Goal: Task Accomplishment & Management: Manage account settings

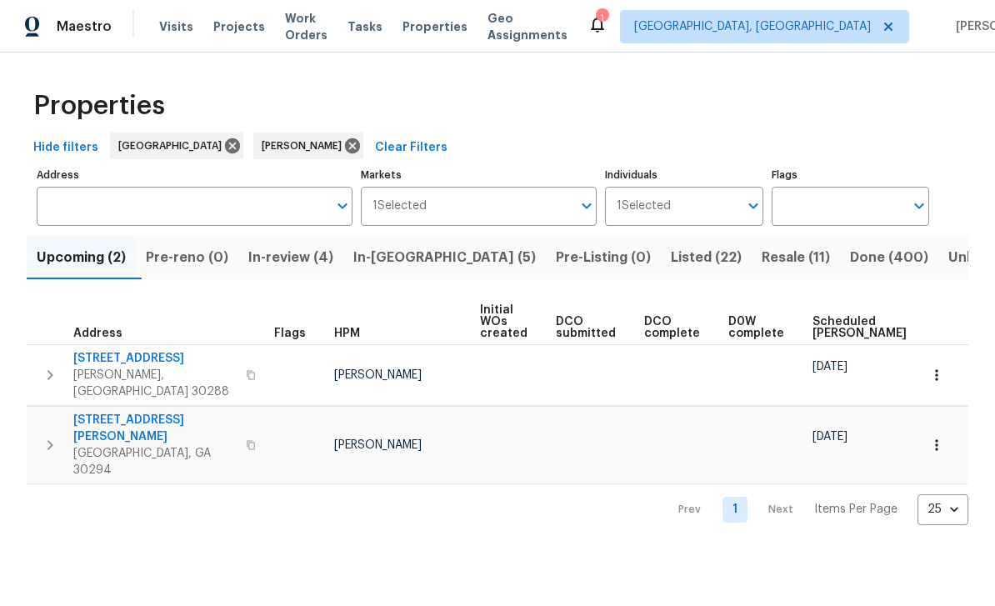
click at [309, 264] on span "In-review (4)" at bounding box center [290, 257] width 85 height 23
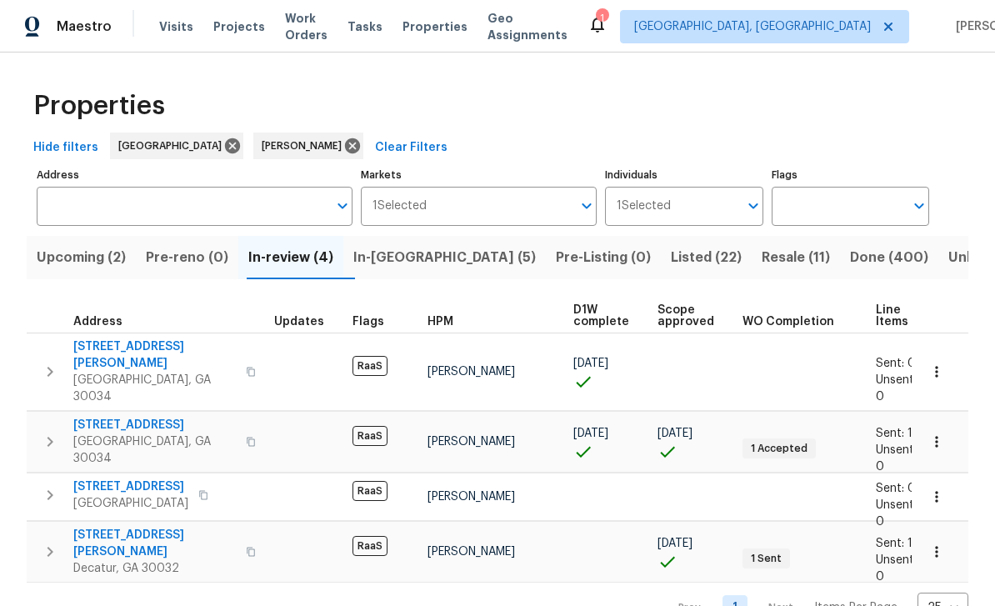
click at [142, 478] on span "1123 Redan Way" at bounding box center [130, 486] width 115 height 17
click at [104, 478] on span "1123 Redan Way" at bounding box center [130, 486] width 115 height 17
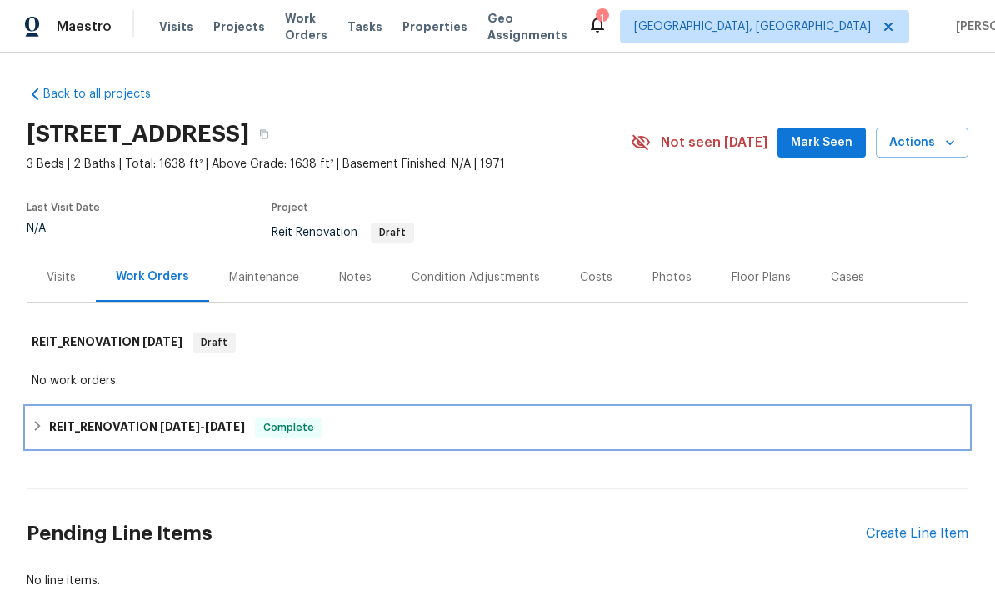
click at [218, 432] on span "[DATE]" at bounding box center [225, 427] width 40 height 12
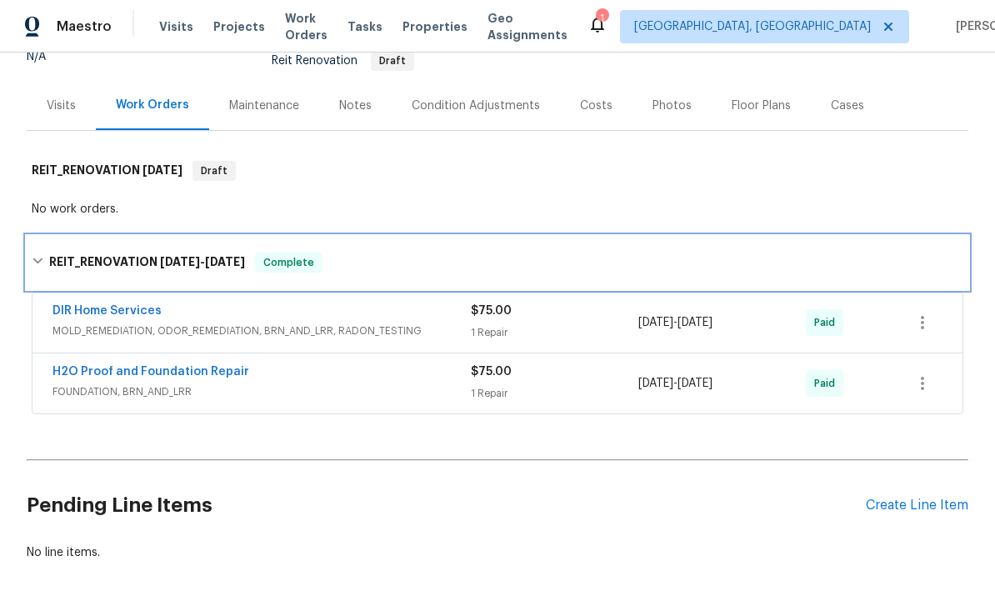
scroll to position [176, 0]
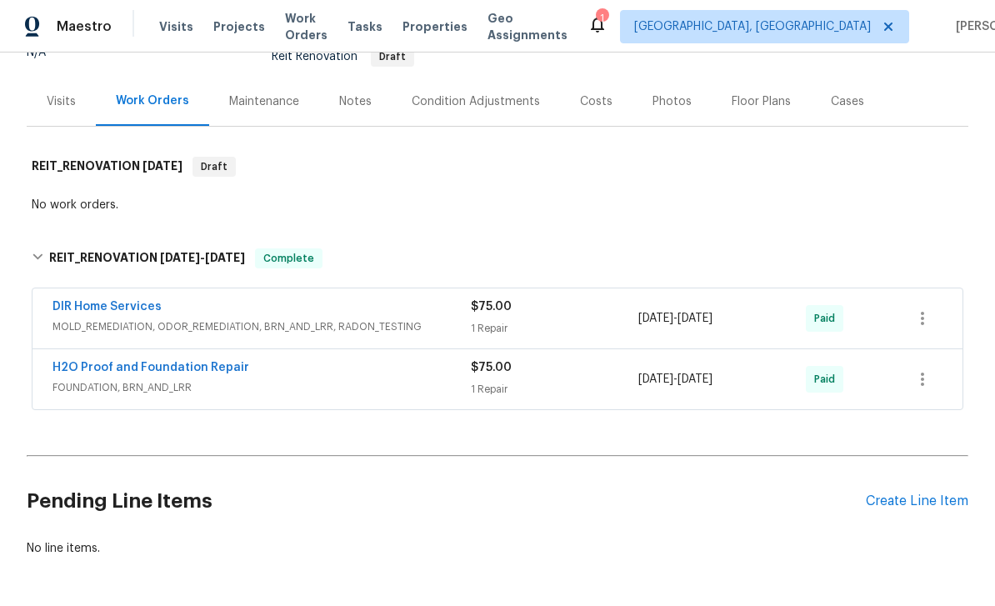
click at [126, 312] on link "DIR Home Services" at bounding box center [107, 307] width 109 height 12
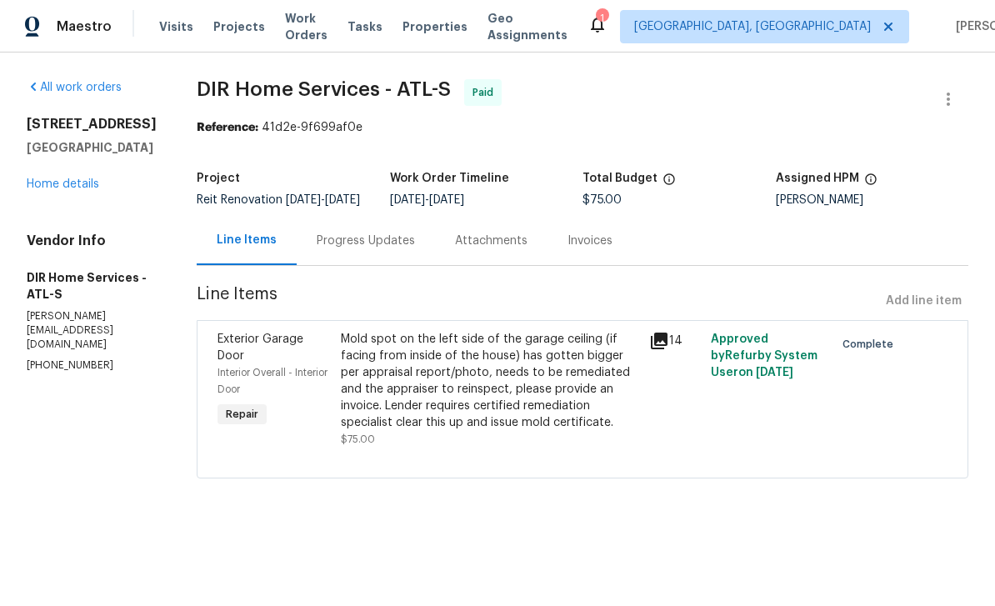
click at [392, 249] on div "Progress Updates" at bounding box center [366, 241] width 98 height 17
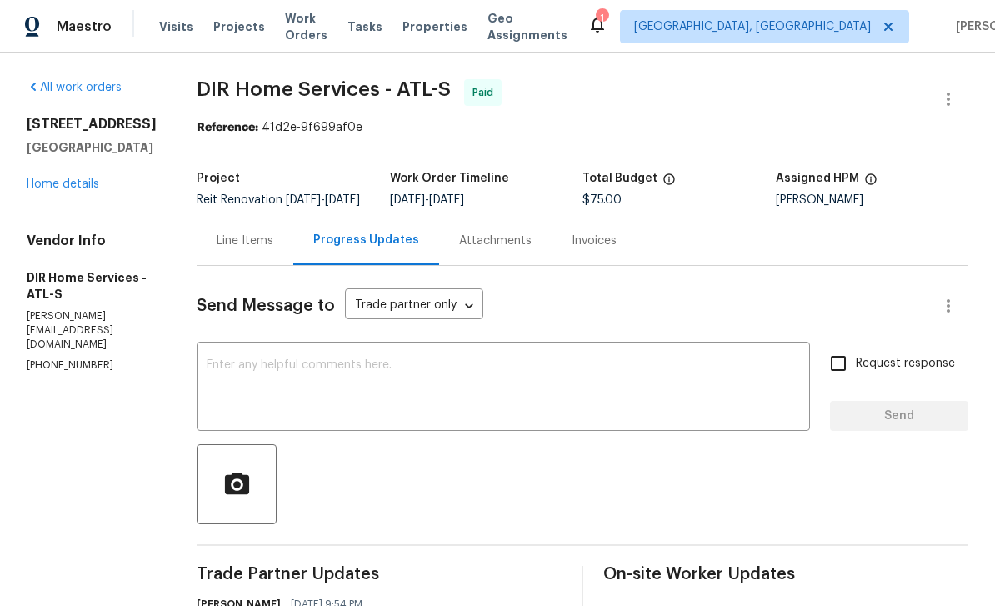
click at [96, 190] on link "Home details" at bounding box center [63, 184] width 73 height 12
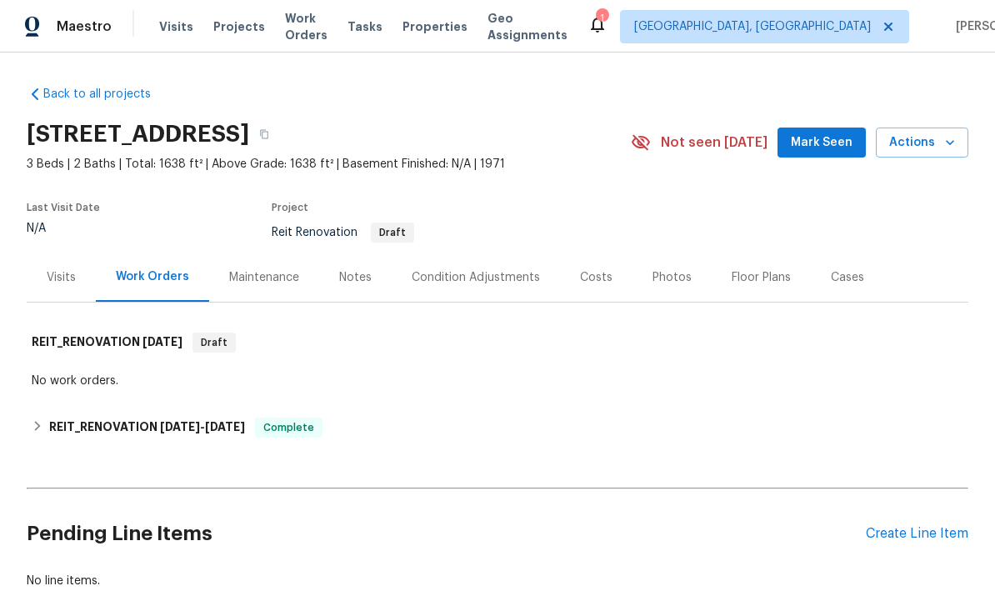
scroll to position [31, 0]
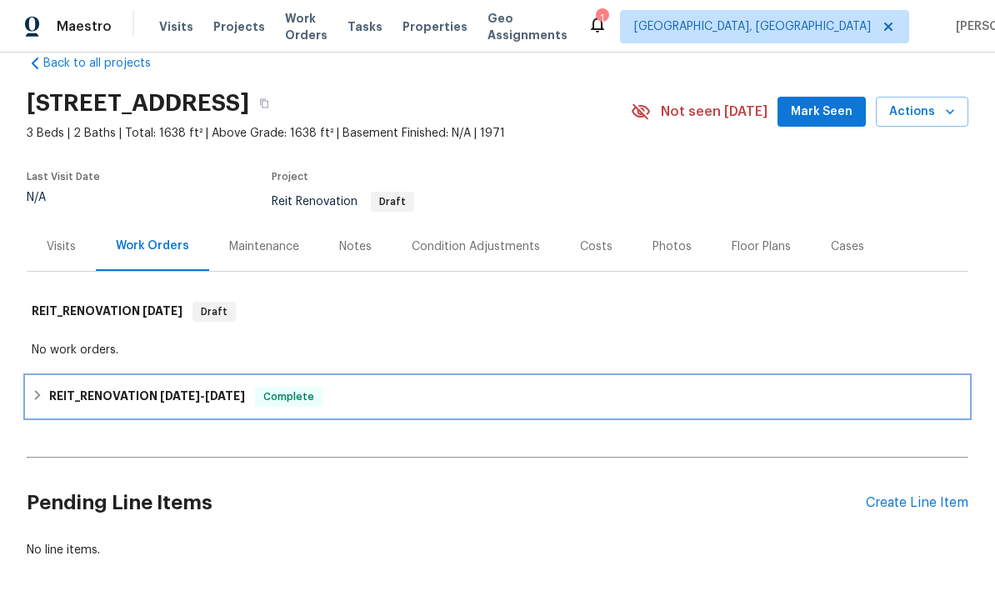
click at [209, 397] on span "7/10/25 - 8/21/25" at bounding box center [202, 396] width 85 height 12
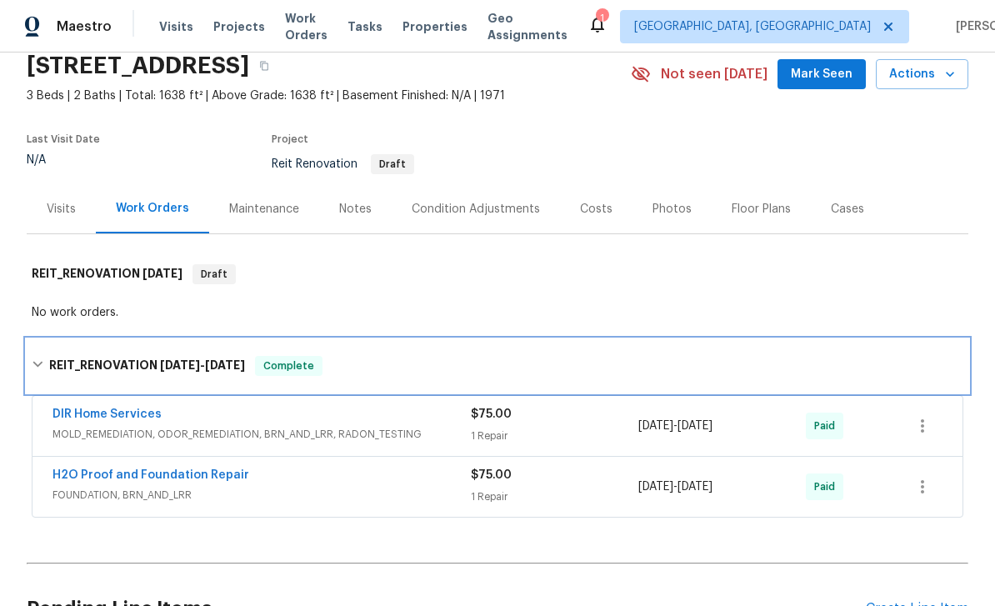
scroll to position [71, 0]
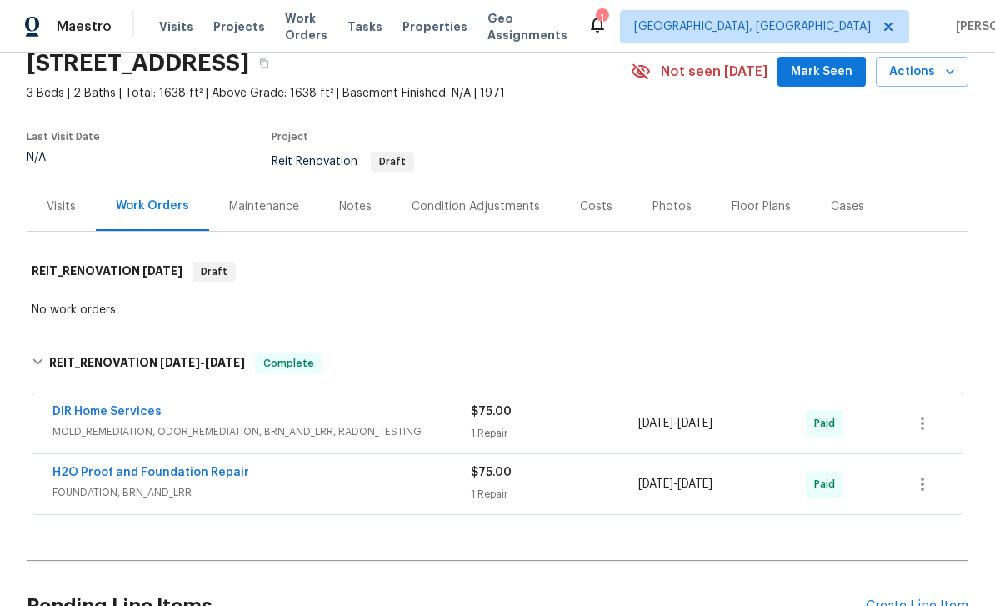
click at [225, 472] on link "H2O Proof and Foundation Repair" at bounding box center [151, 473] width 197 height 12
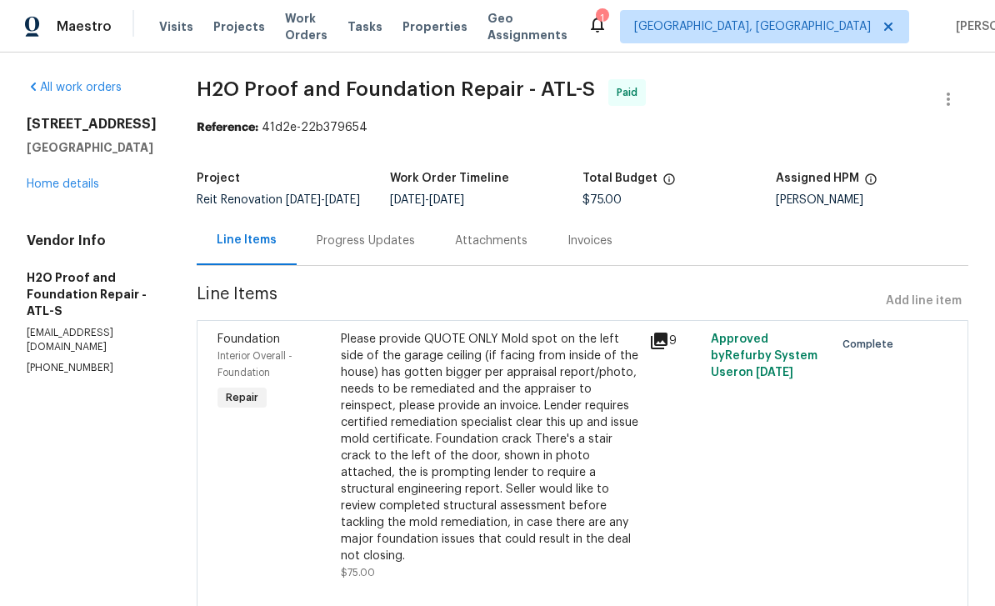
click at [300, 232] on div "Progress Updates" at bounding box center [366, 240] width 138 height 49
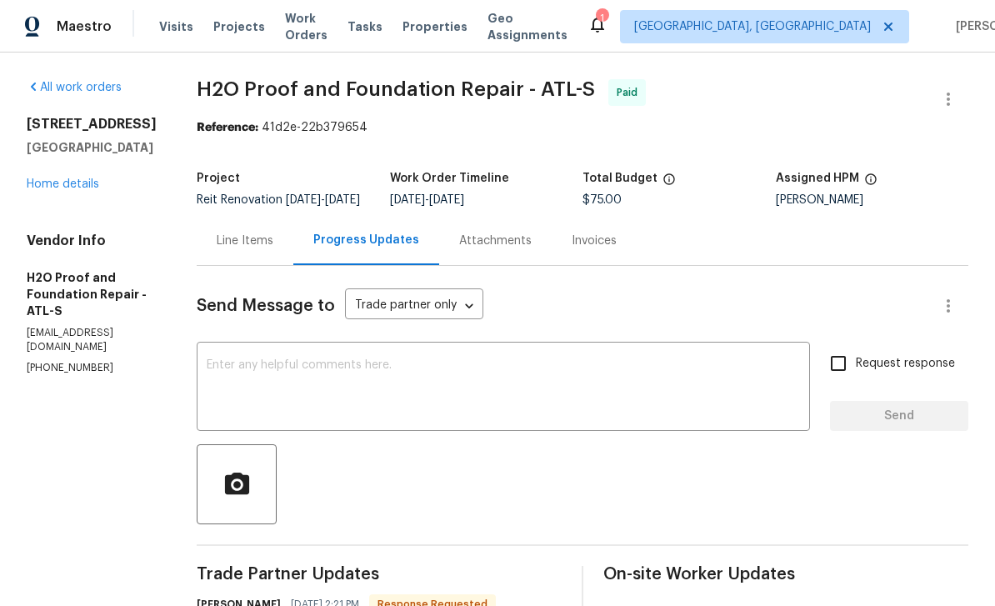
click at [80, 190] on link "Home details" at bounding box center [63, 184] width 73 height 12
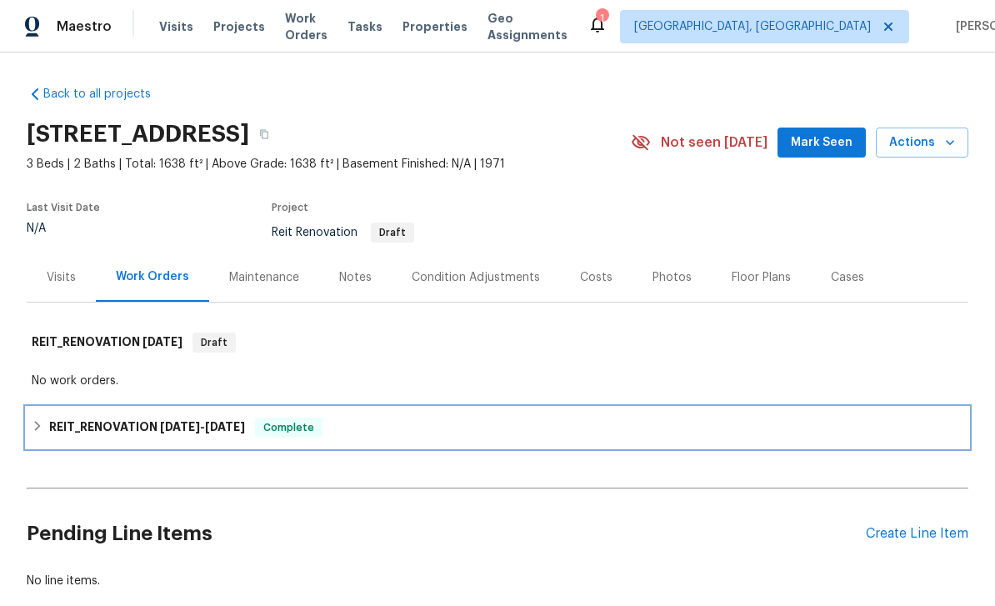
click at [130, 428] on h6 "REIT_RENOVATION 7/10/25 - 8/21/25" at bounding box center [147, 428] width 196 height 20
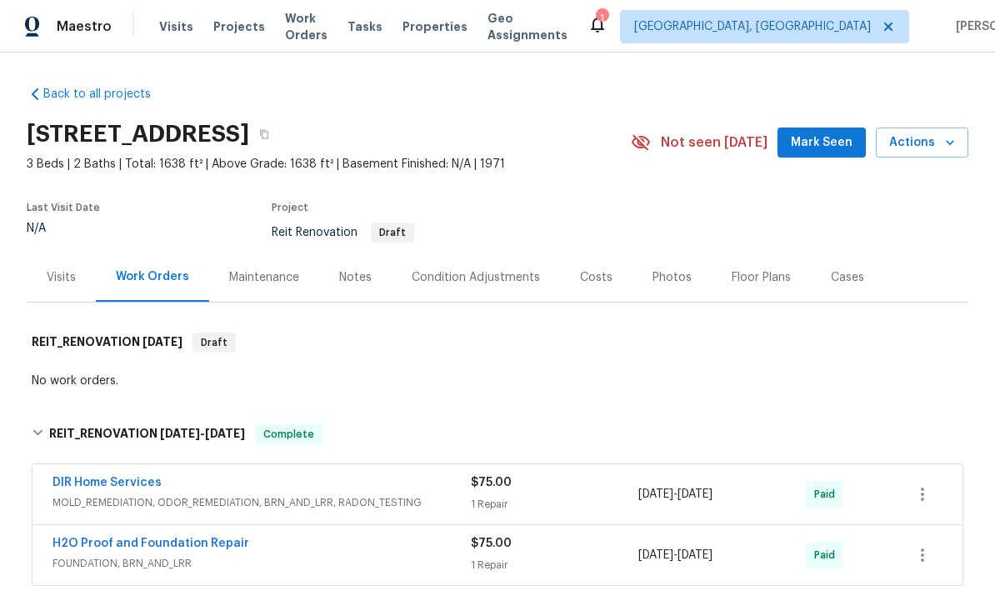
click at [113, 483] on link "DIR Home Services" at bounding box center [107, 483] width 109 height 12
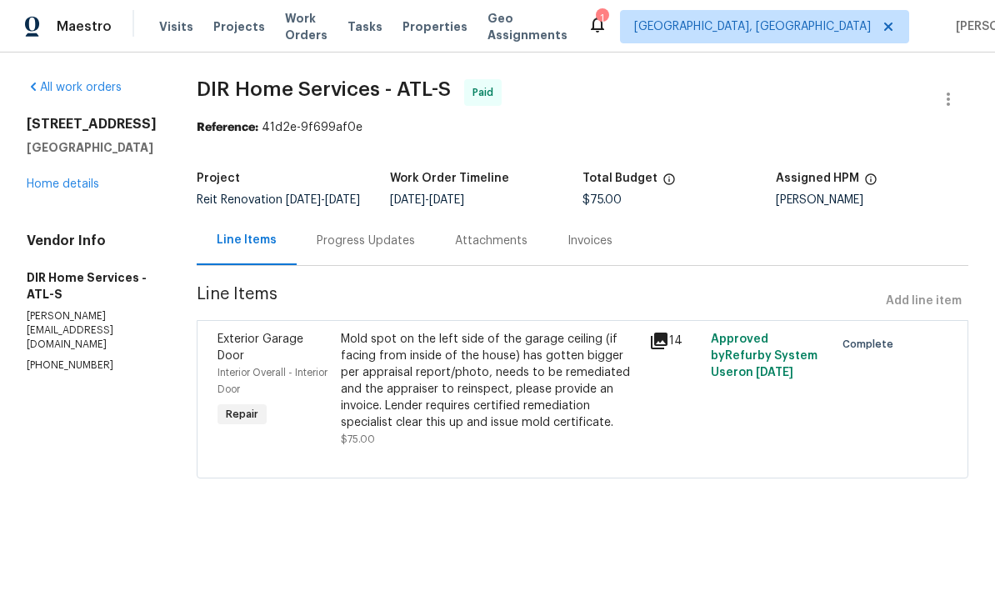
click at [683, 351] on div "14" at bounding box center [675, 341] width 52 height 20
click at [668, 349] on icon at bounding box center [659, 341] width 17 height 17
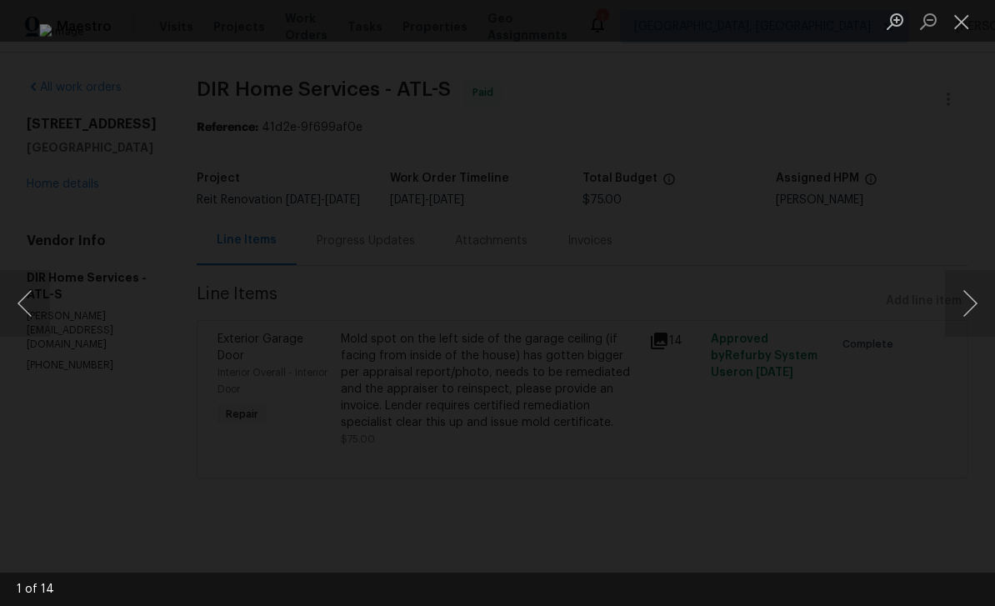
click at [966, 308] on button "Next image" at bounding box center [970, 303] width 50 height 67
click at [965, 311] on button "Next image" at bounding box center [970, 303] width 50 height 67
click at [963, 308] on button "Next image" at bounding box center [970, 303] width 50 height 67
click at [963, 312] on button "Next image" at bounding box center [970, 303] width 50 height 67
click at [962, 306] on button "Next image" at bounding box center [970, 303] width 50 height 67
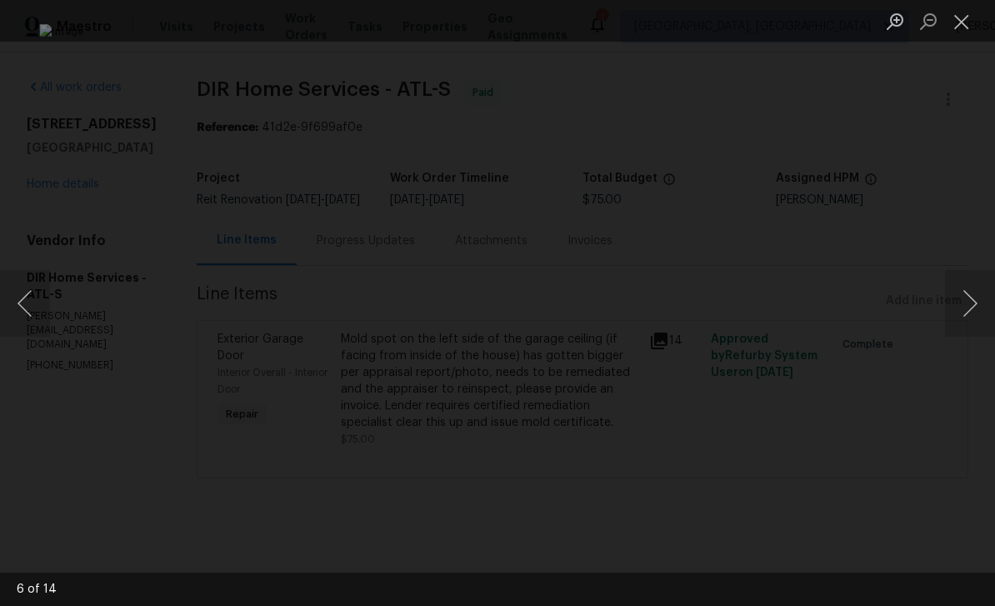
click at [961, 305] on button "Next image" at bounding box center [970, 303] width 50 height 67
click at [962, 306] on button "Next image" at bounding box center [970, 303] width 50 height 67
click at [963, 303] on button "Next image" at bounding box center [970, 303] width 50 height 67
click at [965, 306] on button "Next image" at bounding box center [970, 303] width 50 height 67
click at [966, 307] on button "Next image" at bounding box center [970, 303] width 50 height 67
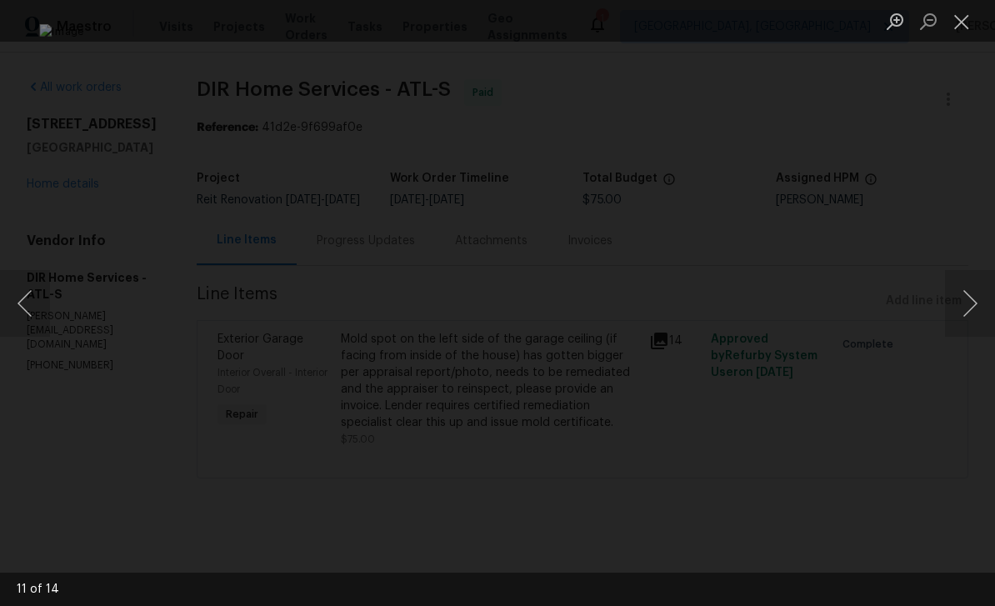
click at [964, 306] on button "Next image" at bounding box center [970, 303] width 50 height 67
click at [964, 307] on button "Next image" at bounding box center [970, 303] width 50 height 67
click at [961, 308] on button "Next image" at bounding box center [970, 303] width 50 height 67
click at [960, 308] on button "Next image" at bounding box center [970, 303] width 50 height 67
click at [962, 307] on button "Next image" at bounding box center [970, 303] width 50 height 67
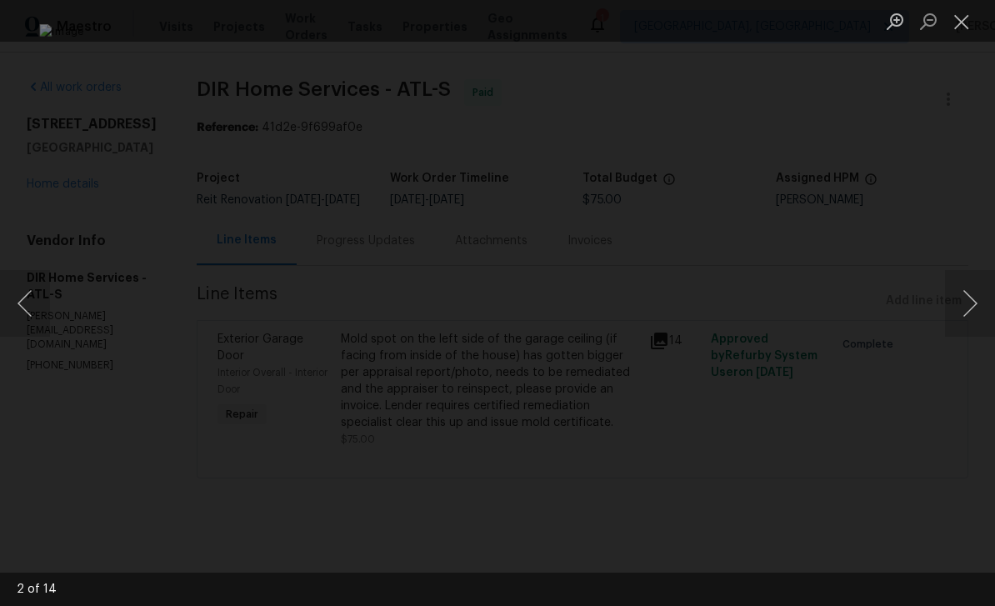
click at [961, 306] on button "Next image" at bounding box center [970, 303] width 50 height 67
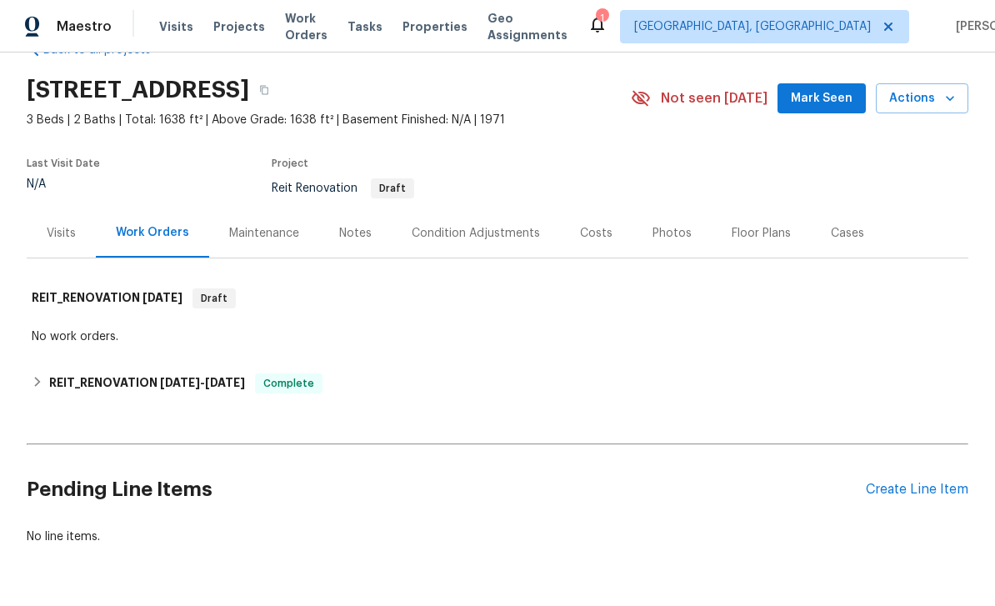
scroll to position [43, 0]
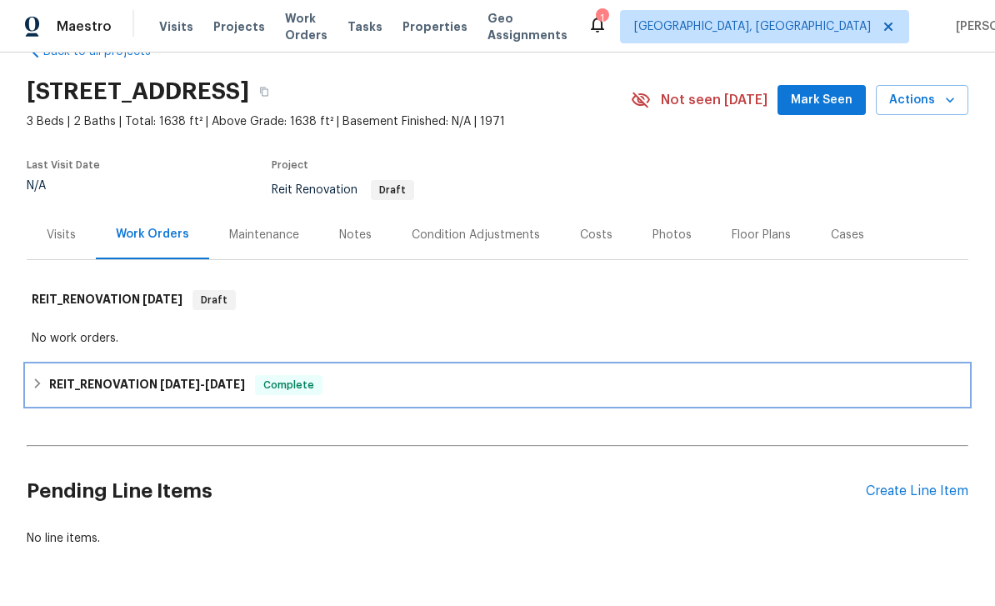
click at [78, 383] on h6 "REIT_RENOVATION [DATE] - [DATE]" at bounding box center [147, 385] width 196 height 20
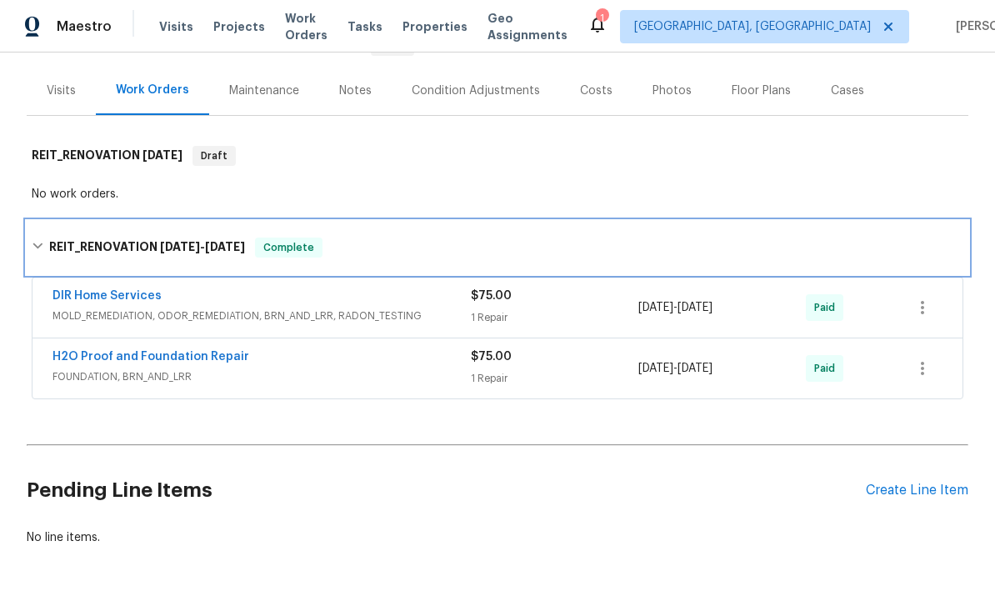
scroll to position [186, 0]
click at [39, 247] on icon at bounding box center [38, 247] width 10 height 6
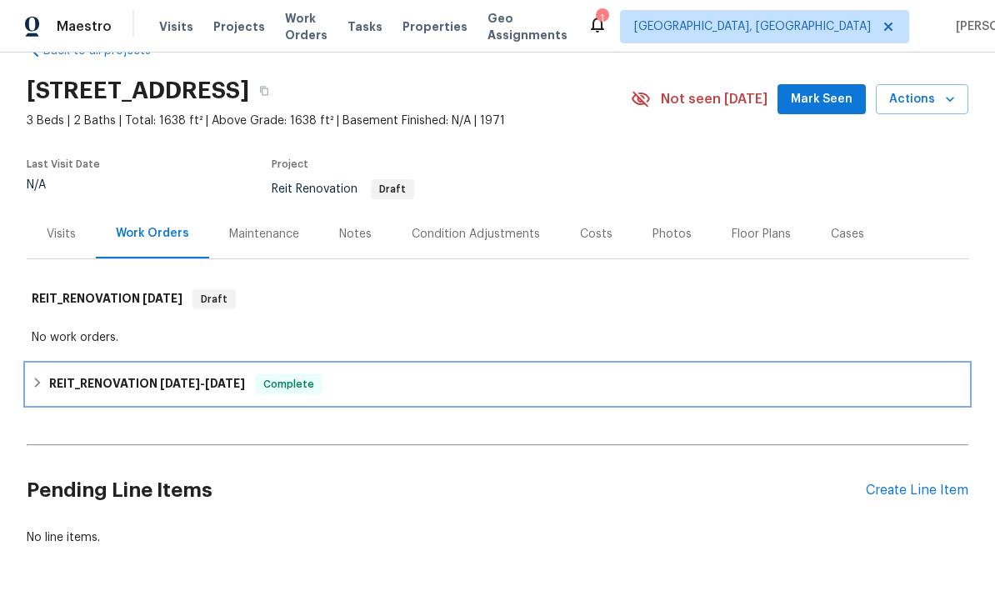
scroll to position [43, 0]
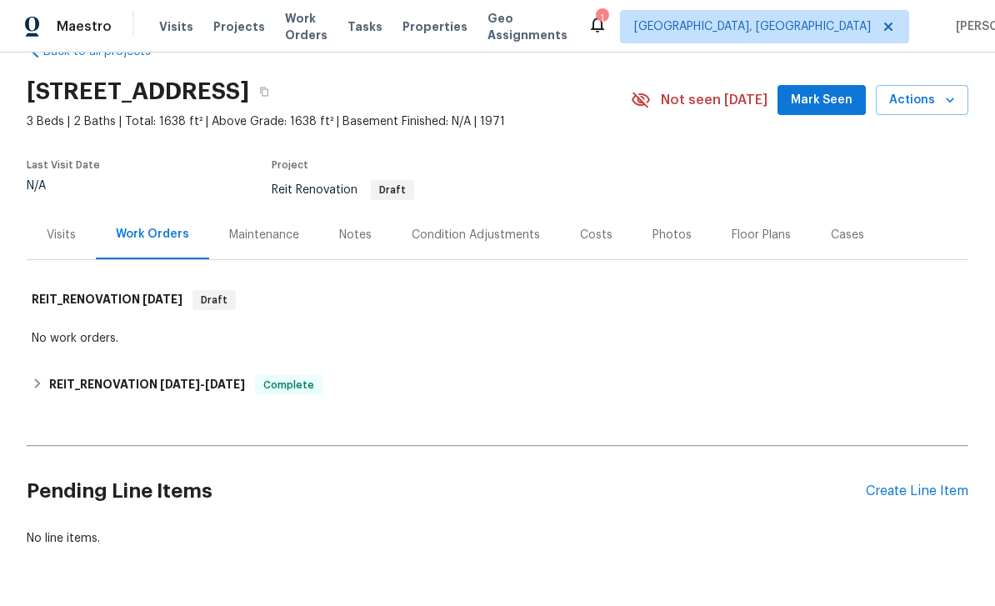
click at [929, 493] on div "Create Line Item" at bounding box center [917, 491] width 103 height 16
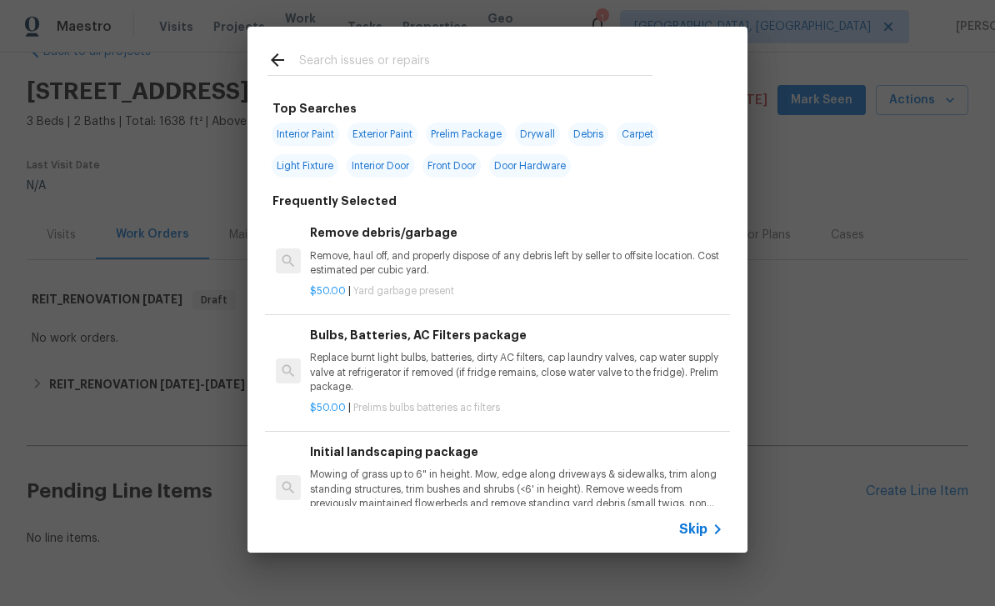
click at [632, 65] on input "text" at bounding box center [475, 62] width 353 height 25
type input "I"
click at [709, 528] on icon at bounding box center [718, 529] width 20 height 20
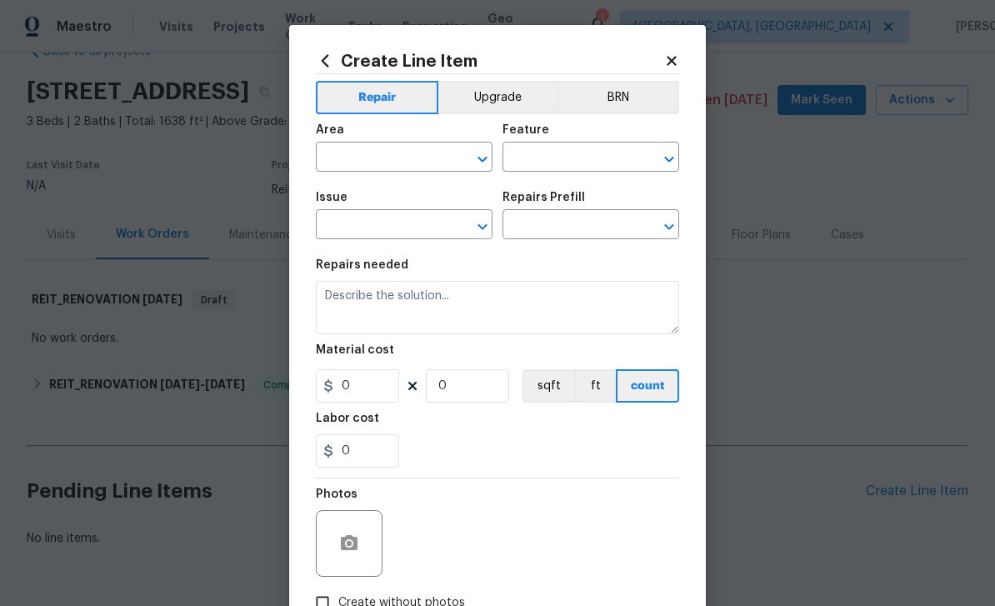
click at [441, 159] on input "text" at bounding box center [381, 159] width 130 height 26
click at [338, 187] on li "HVAC" at bounding box center [404, 197] width 177 height 28
type input "HVAC"
click at [608, 155] on input "text" at bounding box center [568, 159] width 130 height 26
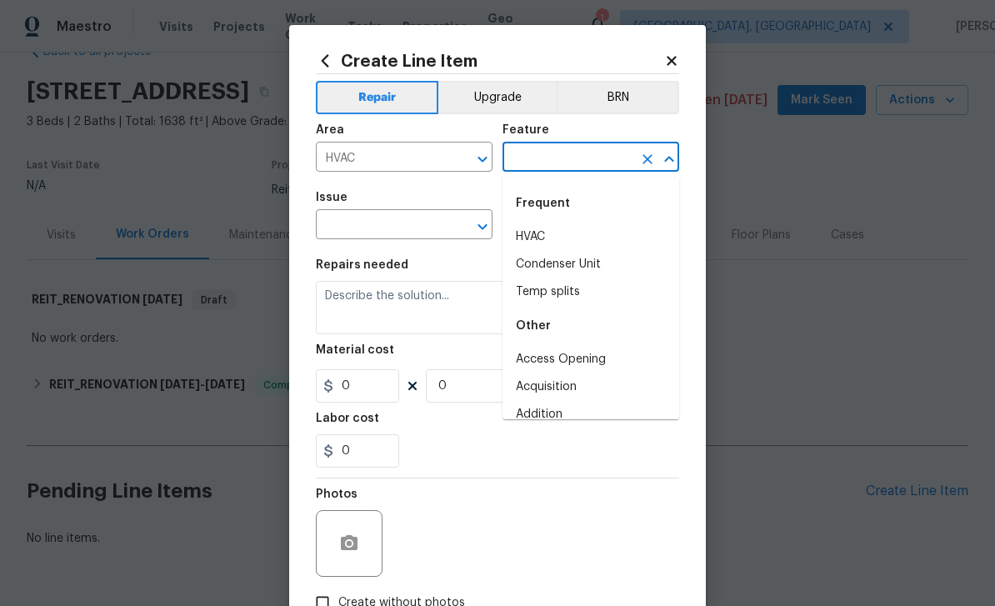
click at [573, 237] on li "HVAC" at bounding box center [591, 237] width 177 height 28
type input "HVAC"
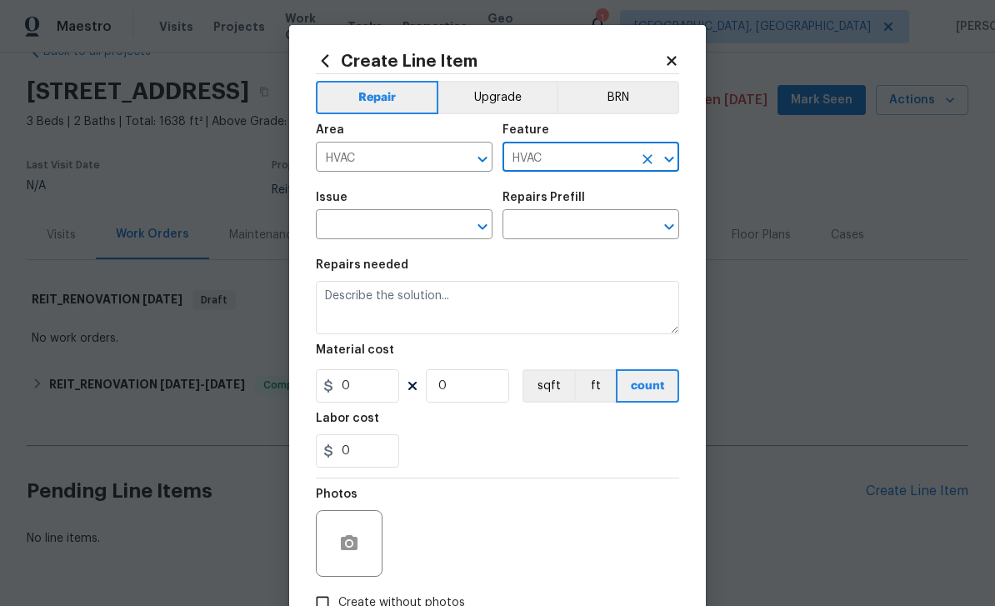
click at [437, 237] on input "text" at bounding box center [381, 226] width 130 height 26
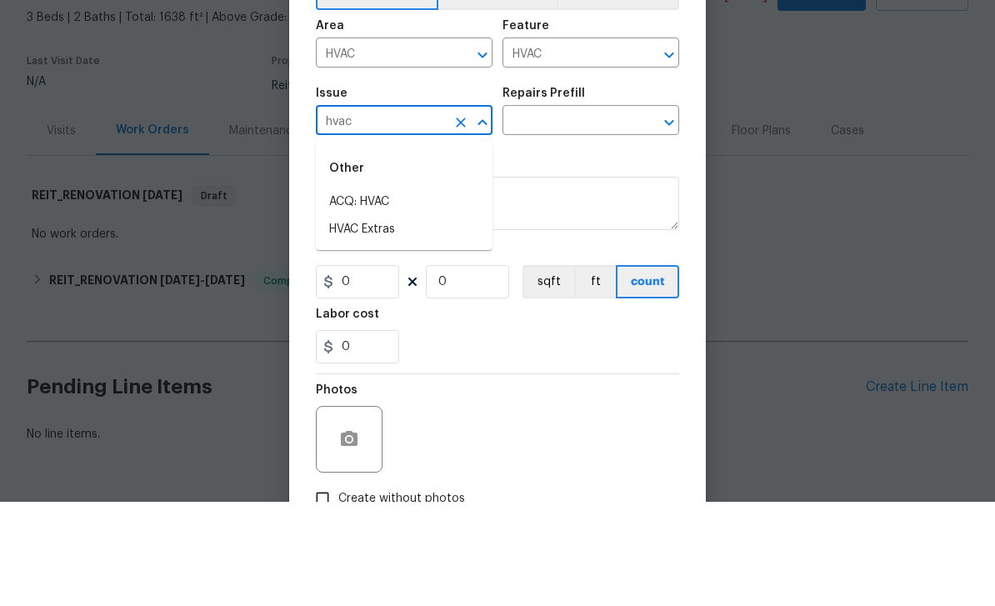
scroll to position [53, 0]
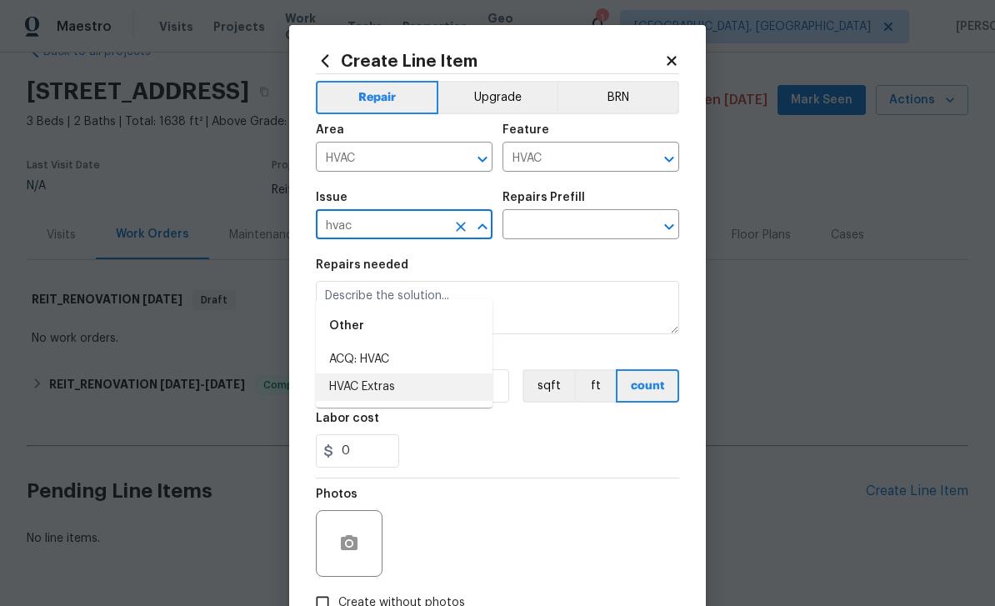
click at [352, 373] on li "HVAC Extras" at bounding box center [404, 387] width 177 height 28
type input "HVAC Extras"
click at [618, 221] on input "text" at bounding box center [568, 226] width 130 height 26
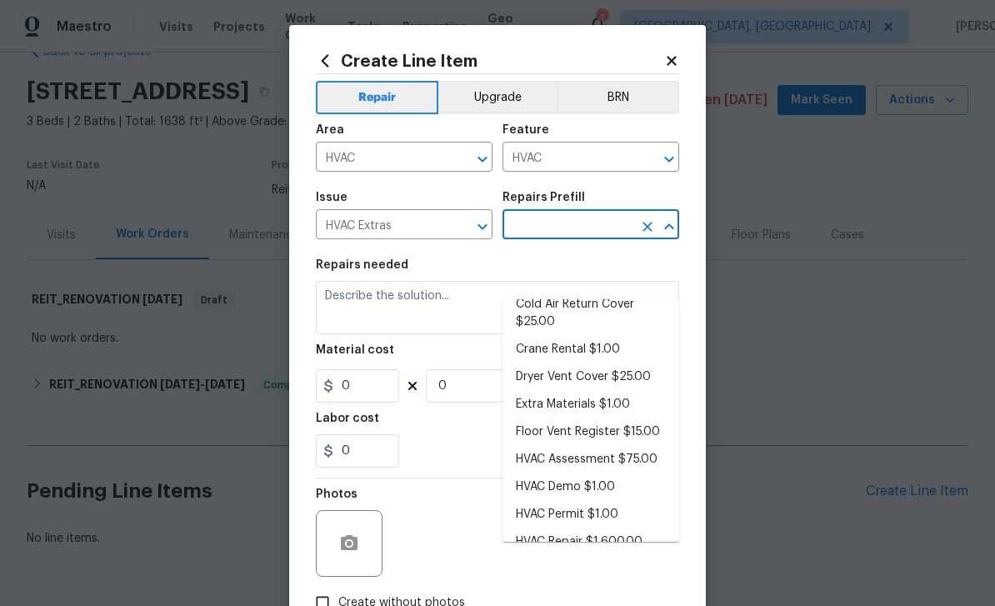
scroll to position [88, 0]
click at [650, 446] on li "HVAC Assessment $75.00" at bounding box center [591, 460] width 177 height 28
type input "HVAC Assessment $75.00"
type textarea "HVAC not working properly. Inspect system and diagnose problem."
type input "1"
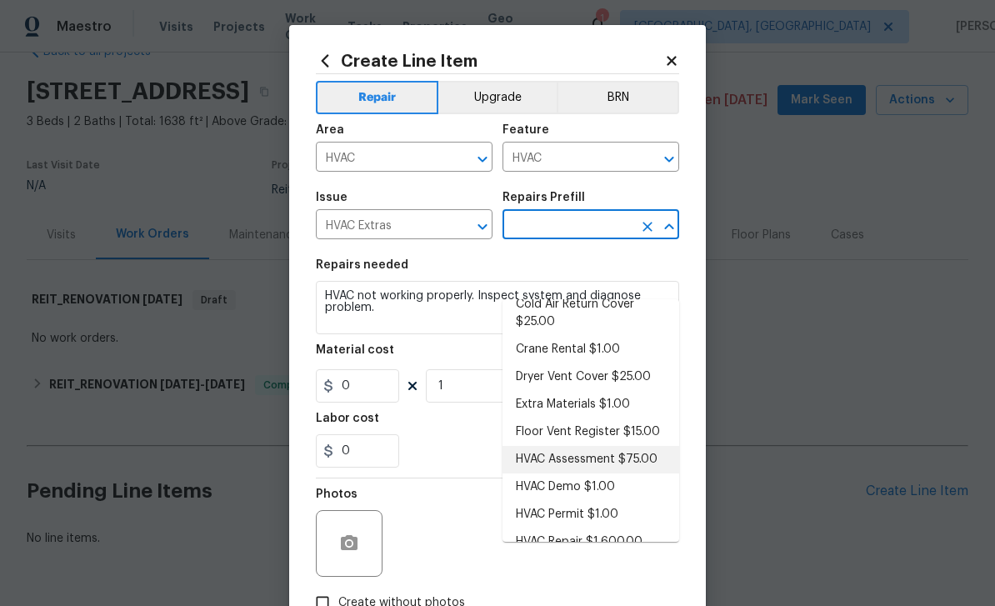
type input "HVAC Assessment $75.00"
type input "75"
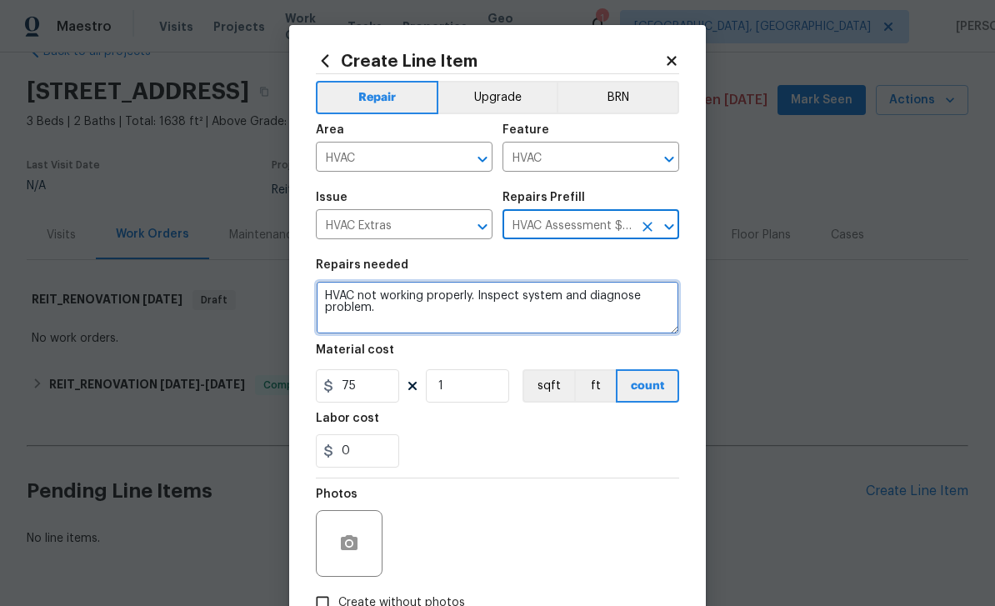
click at [327, 305] on textarea "HVAC not working properly. Inspect system and diagnose problem." at bounding box center [497, 307] width 363 height 53
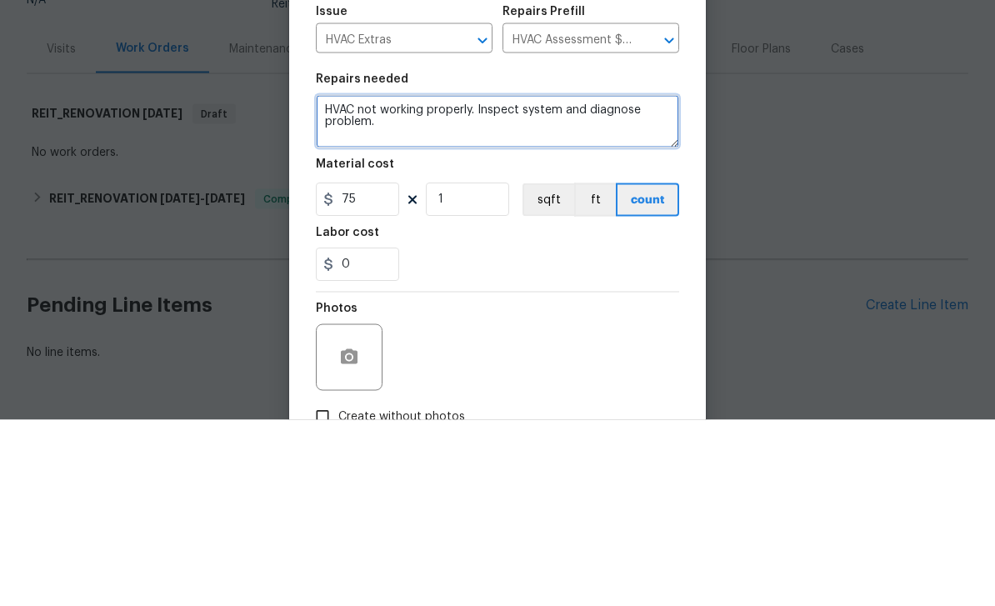
click at [332, 281] on textarea "HVAC not working properly. Inspect system and diagnose problem." at bounding box center [497, 307] width 363 height 53
type textarea "ONLY QUOTE PLEASE HVAC not working properly. Inspect system and diagnose proble…"
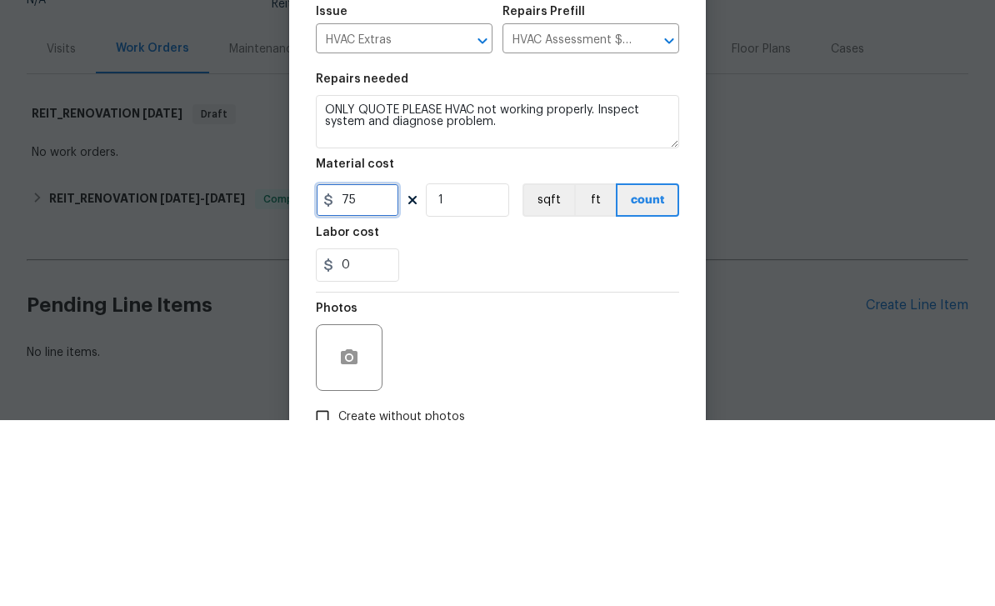
click at [356, 369] on input "75" at bounding box center [357, 385] width 83 height 33
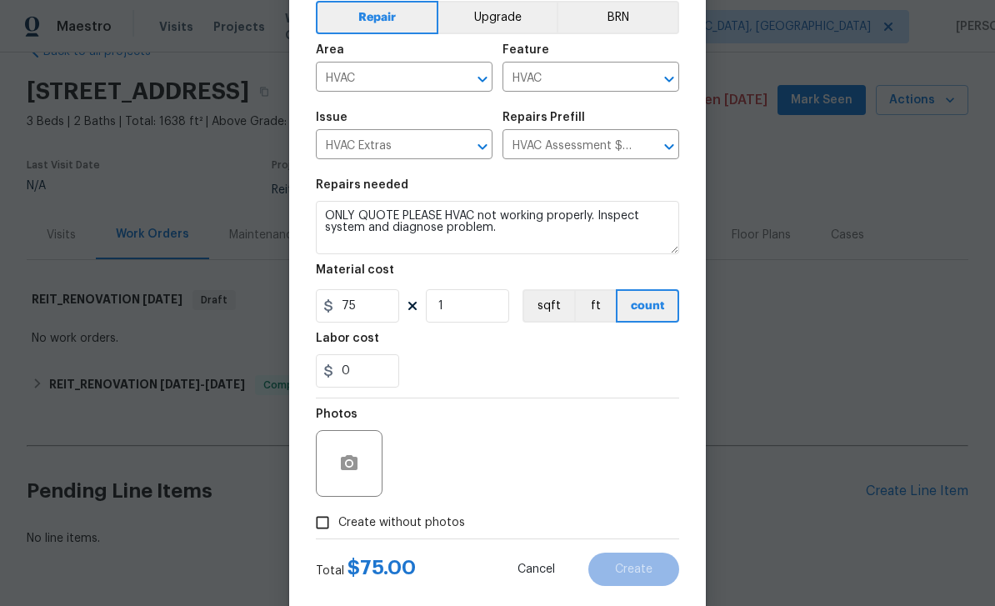
scroll to position [79, 0]
click at [326, 520] on input "Create without photos" at bounding box center [323, 524] width 32 height 32
checkbox input "true"
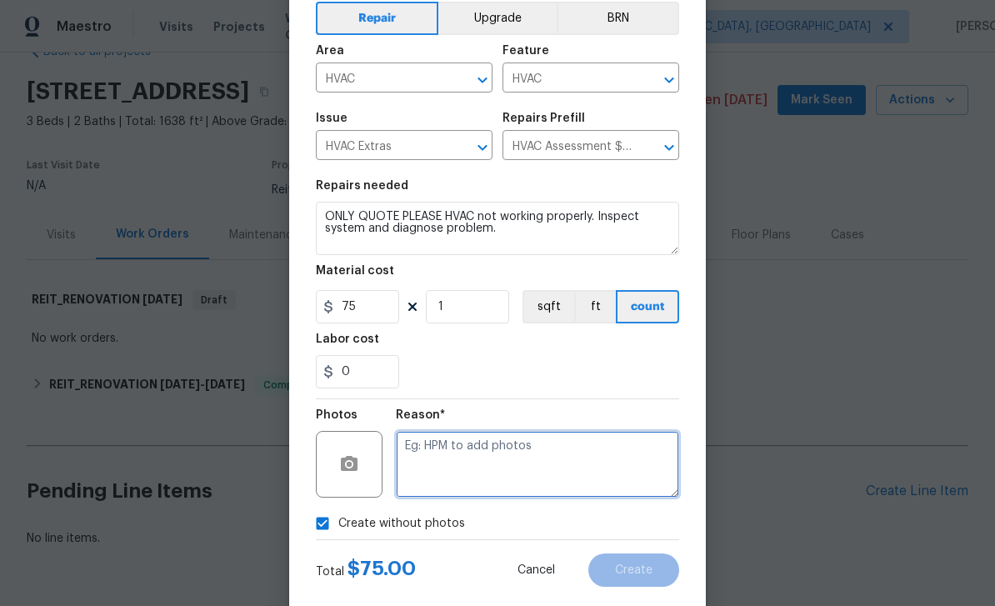
click at [584, 466] on textarea at bounding box center [537, 464] width 283 height 67
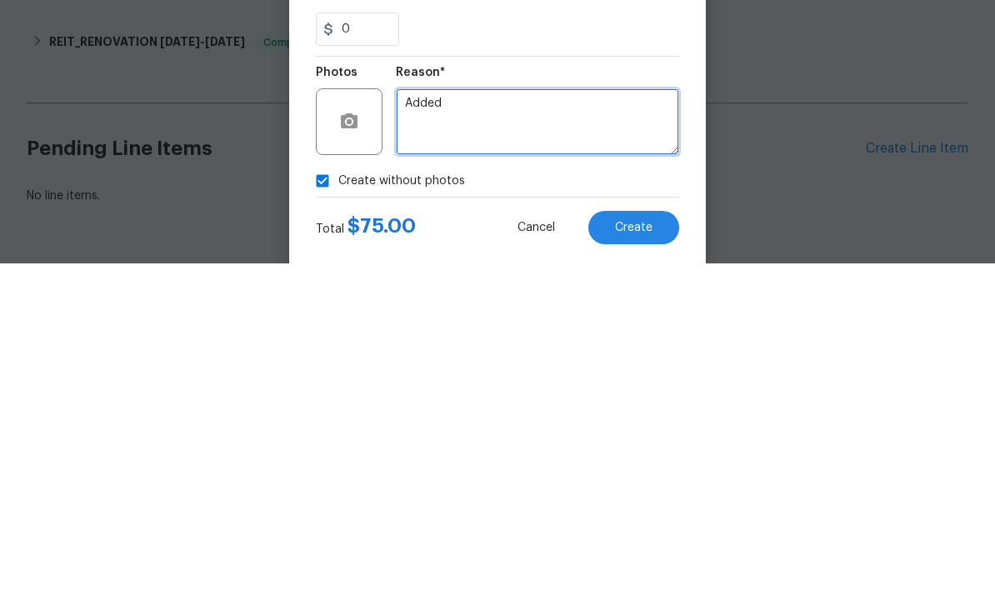
type textarea "Added"
click at [660, 553] on button "Create" at bounding box center [633, 569] width 91 height 33
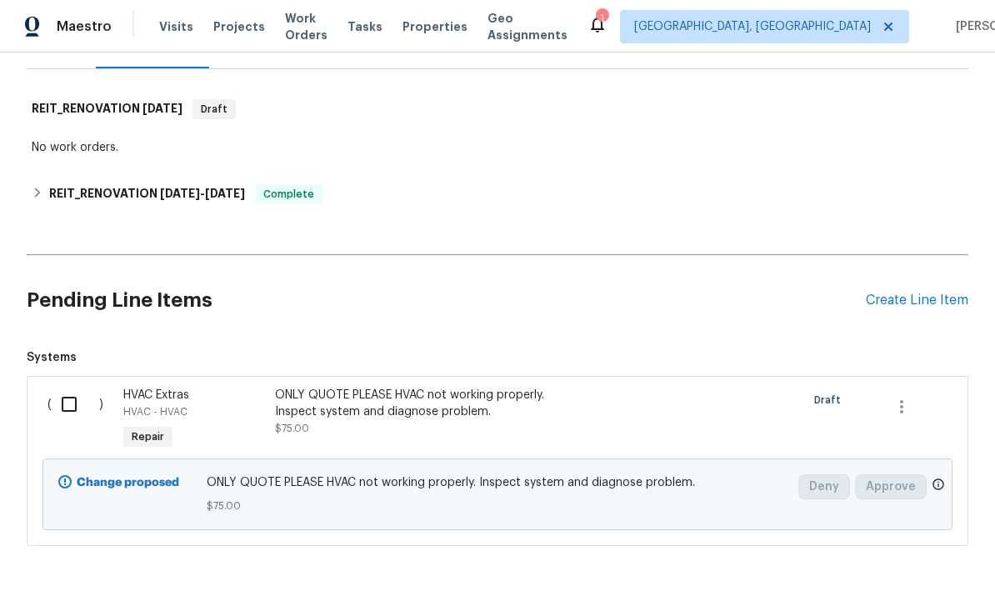
scroll to position [233, 0]
click at [68, 387] on input "checkbox" at bounding box center [76, 404] width 48 height 35
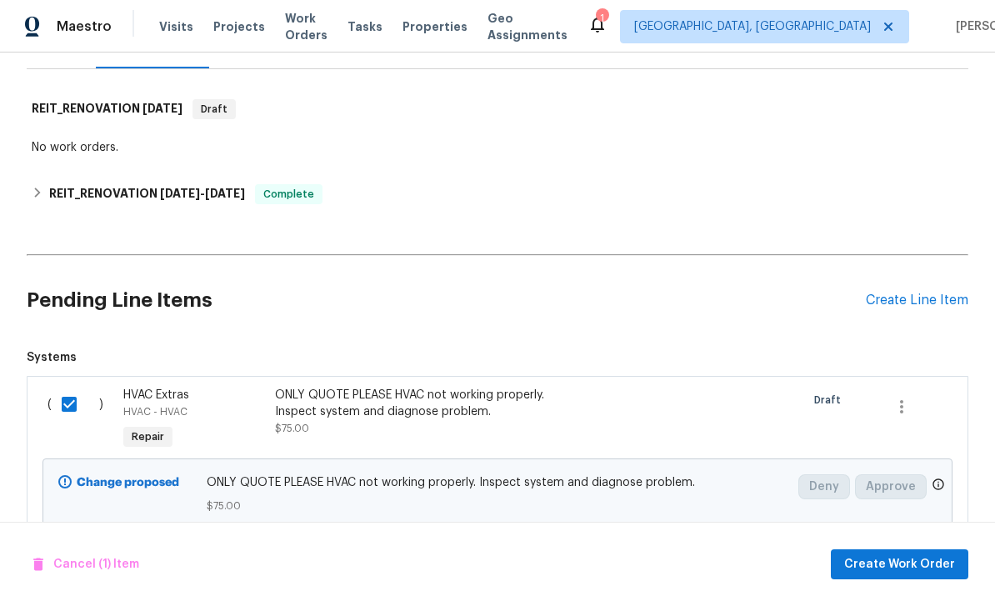
click at [62, 387] on input "checkbox" at bounding box center [76, 404] width 48 height 35
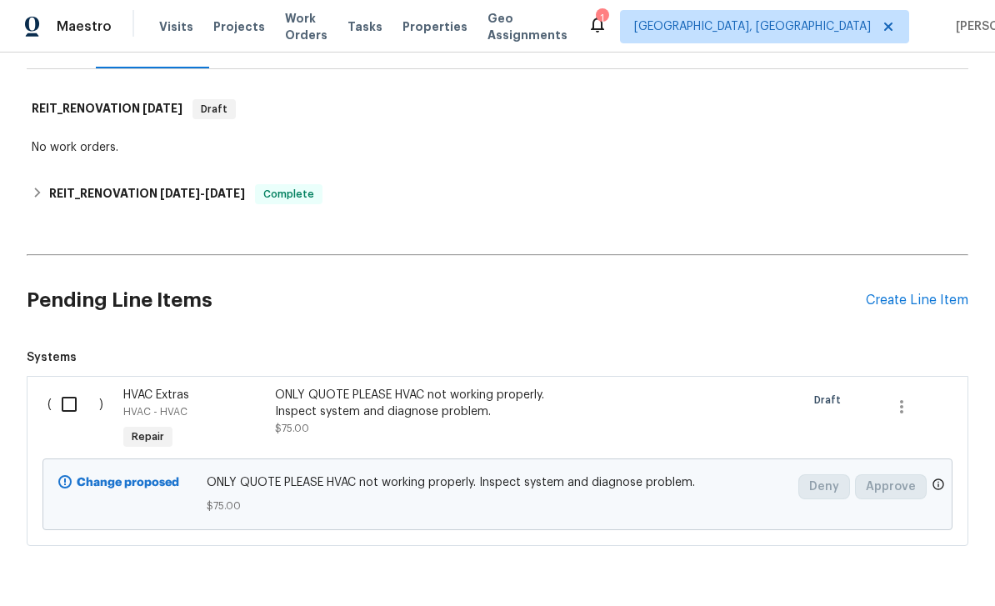
click at [253, 403] on div "HVAC - HVAC" at bounding box center [194, 411] width 142 height 17
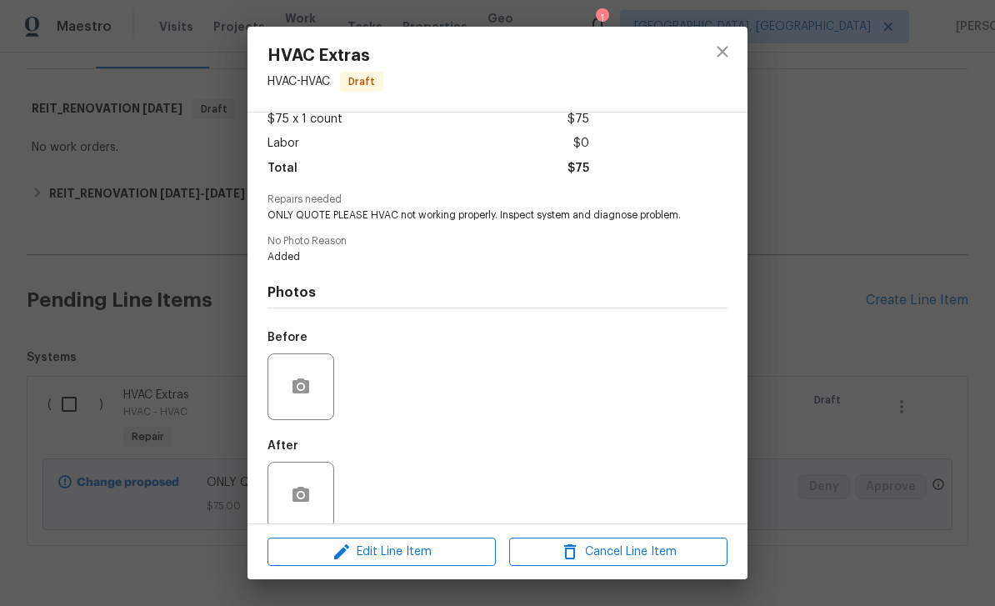
scroll to position [138, 0]
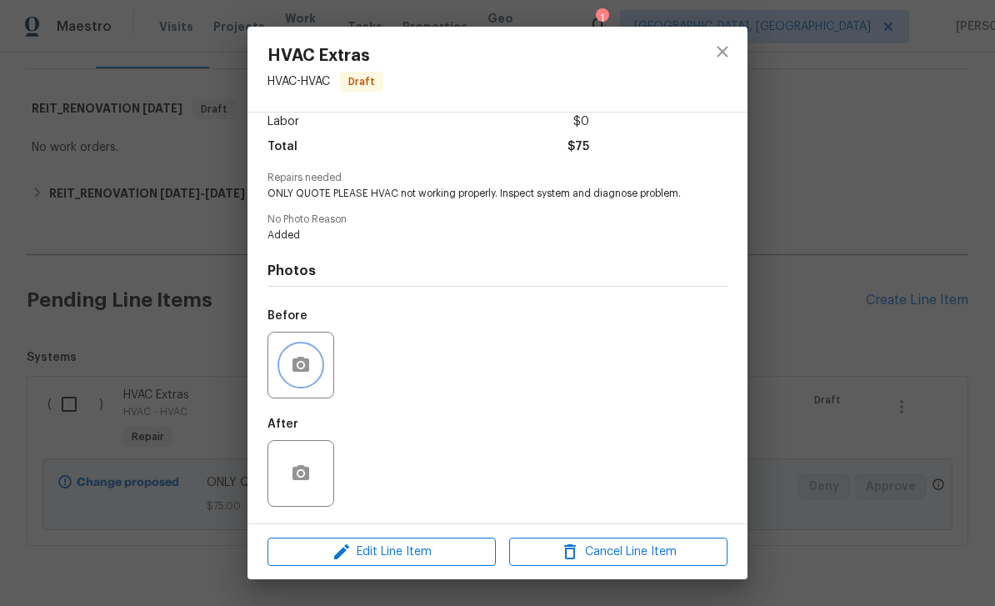
click at [304, 370] on icon "button" at bounding box center [301, 364] width 17 height 15
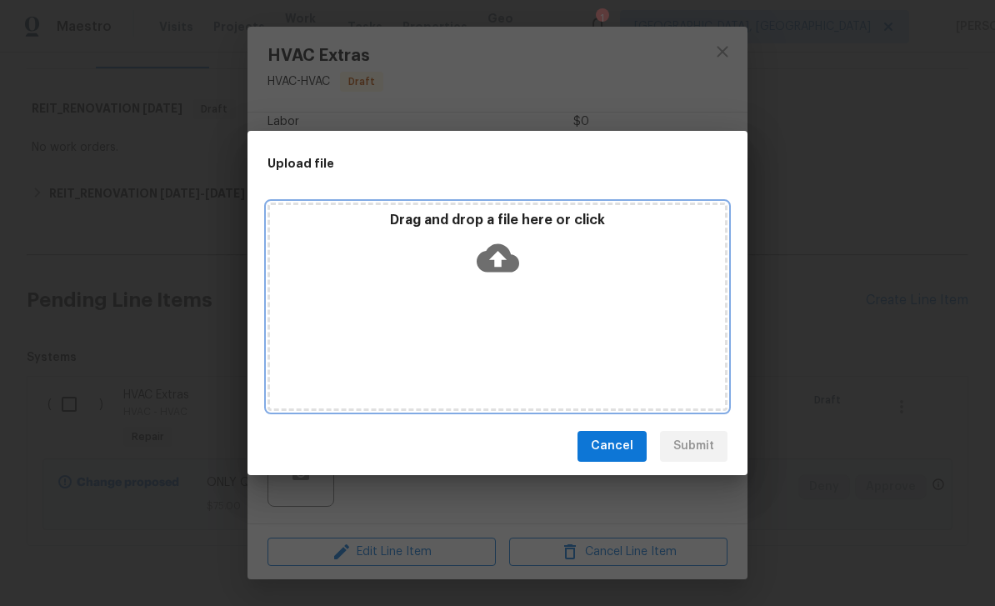
click at [500, 246] on icon at bounding box center [498, 257] width 43 height 28
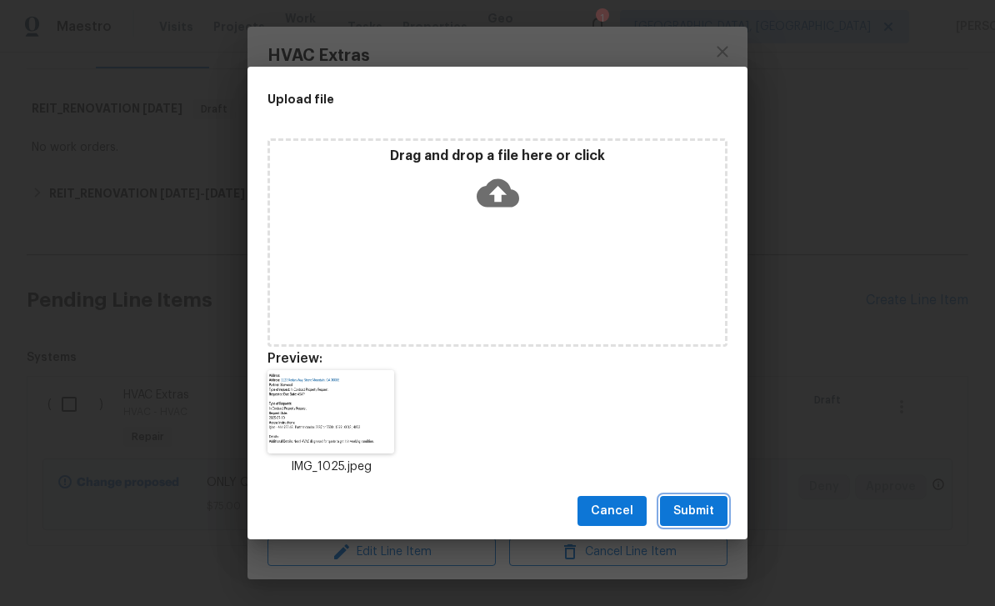
click at [713, 515] on span "Submit" at bounding box center [693, 511] width 41 height 21
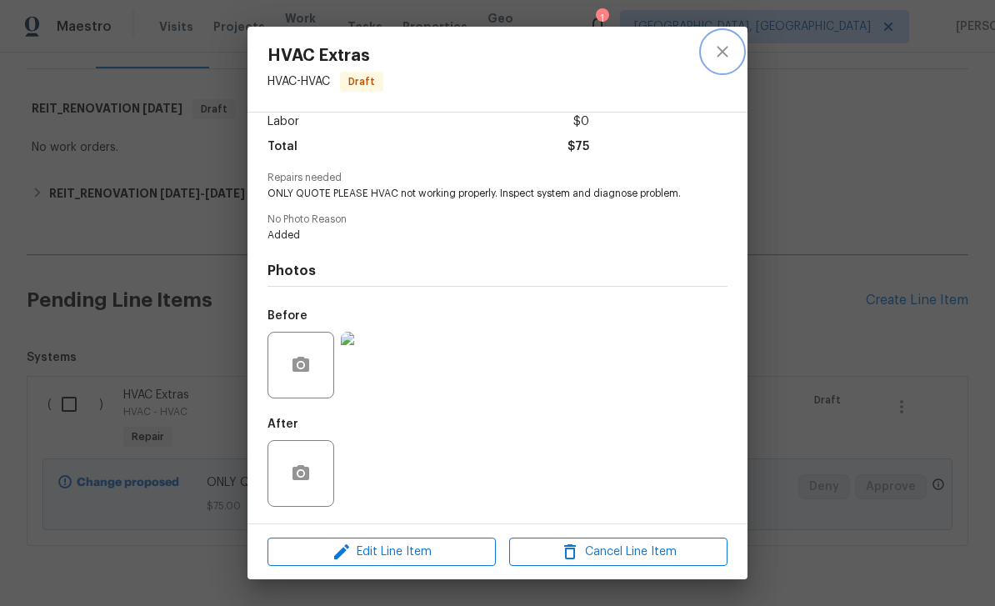
click at [724, 51] on icon "close" at bounding box center [722, 51] width 11 height 11
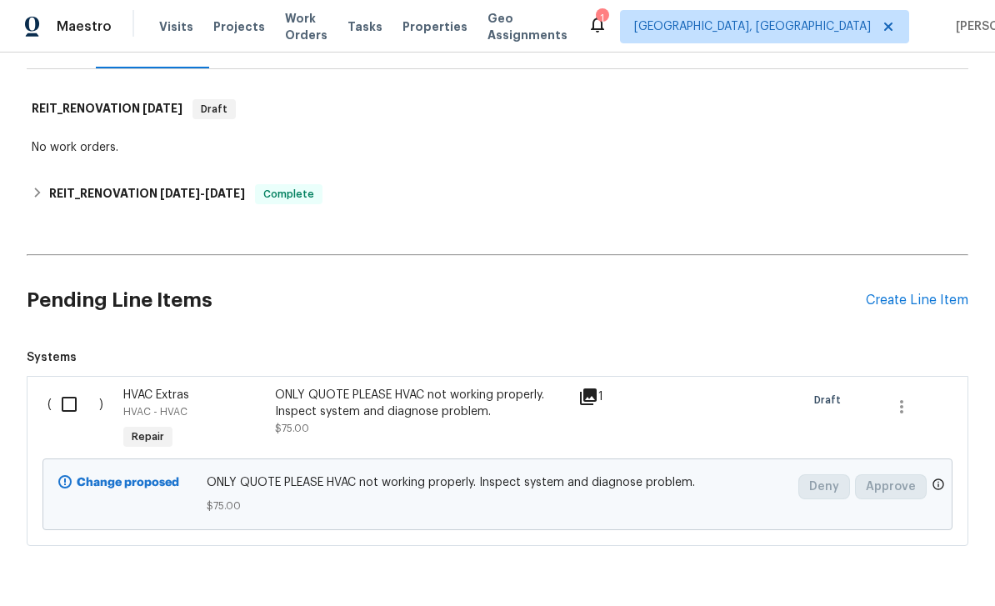
click at [68, 387] on input "checkbox" at bounding box center [76, 404] width 48 height 35
checkbox input "true"
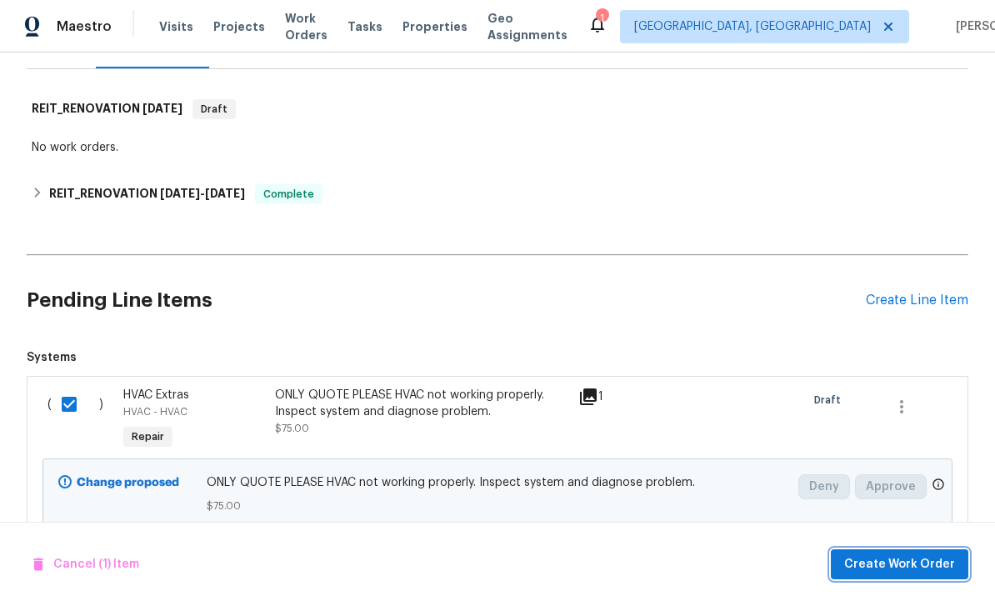
click at [894, 558] on span "Create Work Order" at bounding box center [899, 564] width 111 height 21
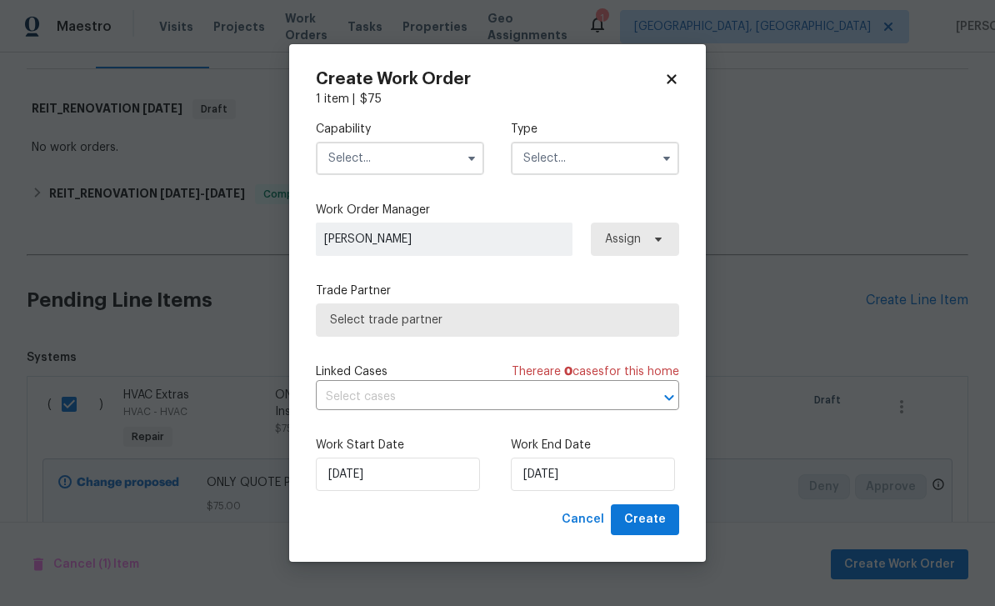
click at [441, 152] on input "text" at bounding box center [400, 158] width 168 height 33
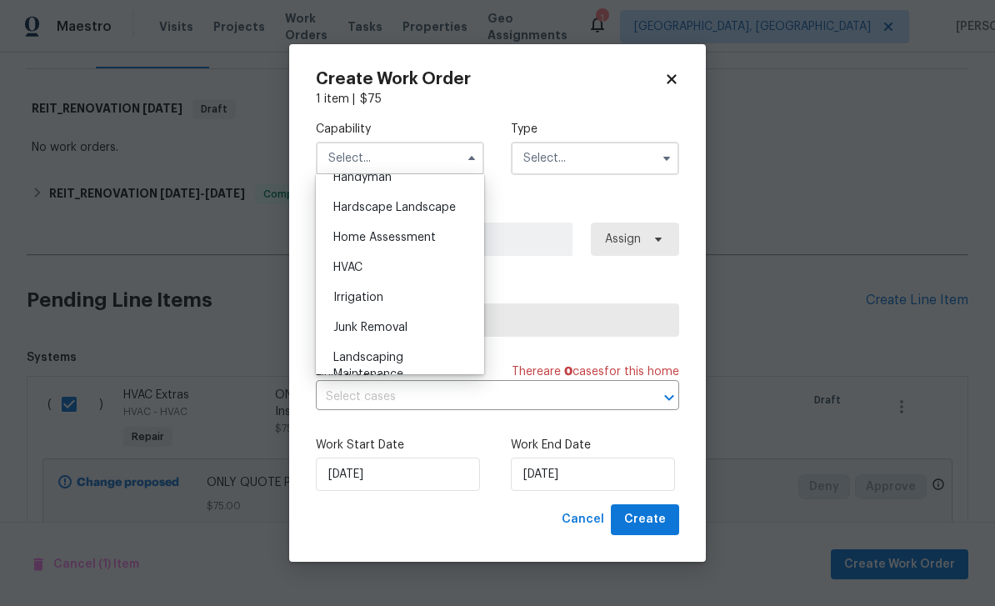
scroll to position [947, 0]
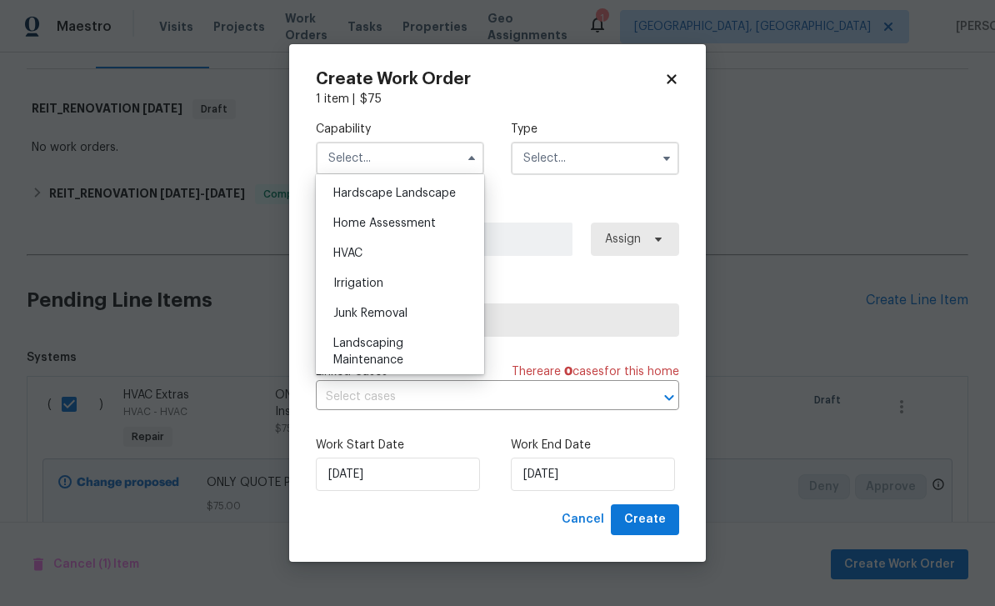
click at [415, 250] on div "HVAC" at bounding box center [400, 253] width 160 height 30
type input "HVAC"
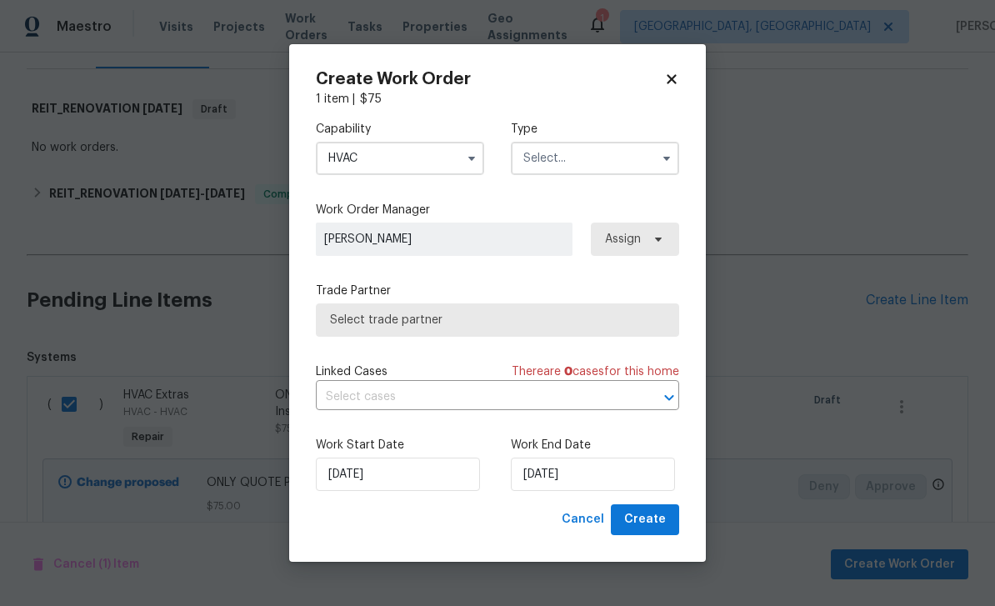
click at [604, 155] on input "text" at bounding box center [595, 158] width 168 height 33
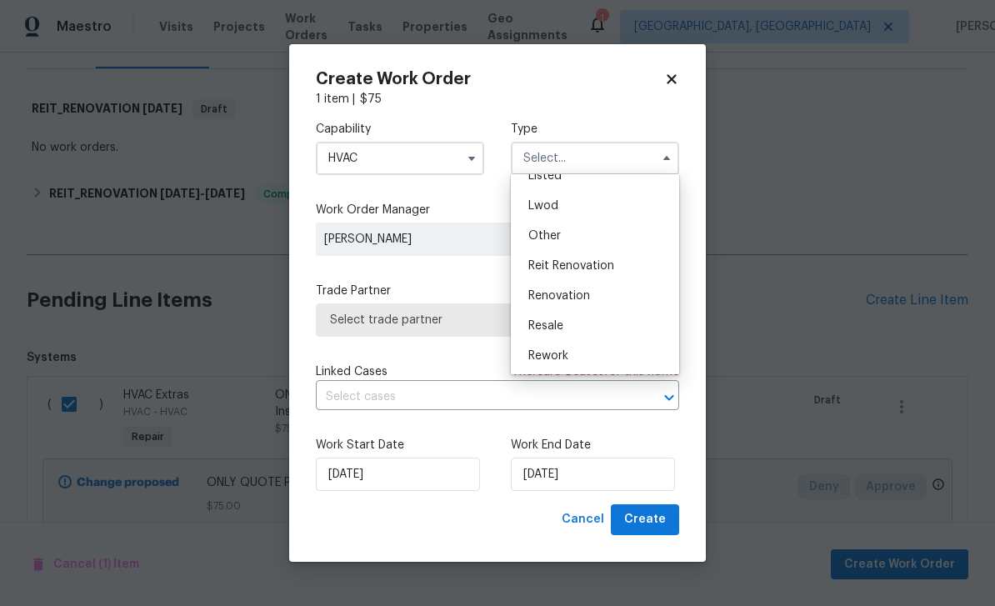
scroll to position [145, 0]
click at [607, 292] on span "Reit Renovation" at bounding box center [571, 289] width 86 height 12
type input "Reit Renovation"
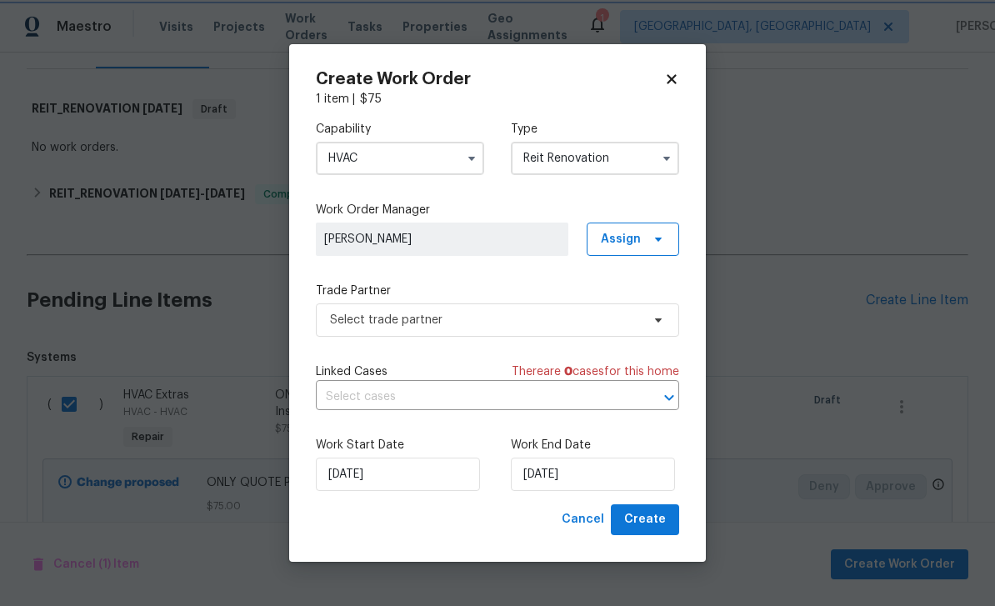
scroll to position [0, 0]
click at [601, 477] on input "9/10/2025" at bounding box center [593, 474] width 164 height 33
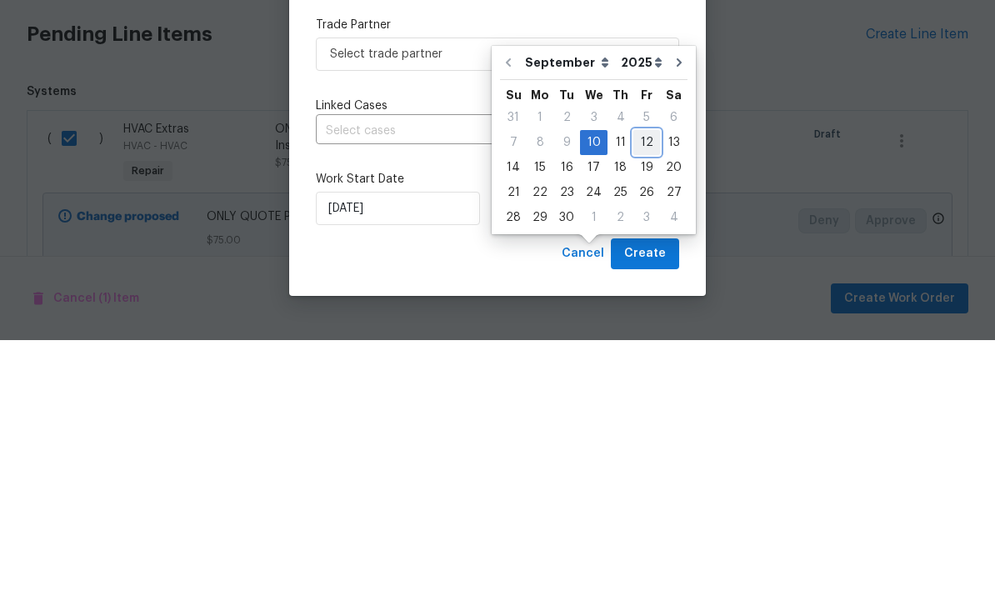
click at [642, 397] on div "12" at bounding box center [646, 408] width 27 height 23
type input "9/12/2025"
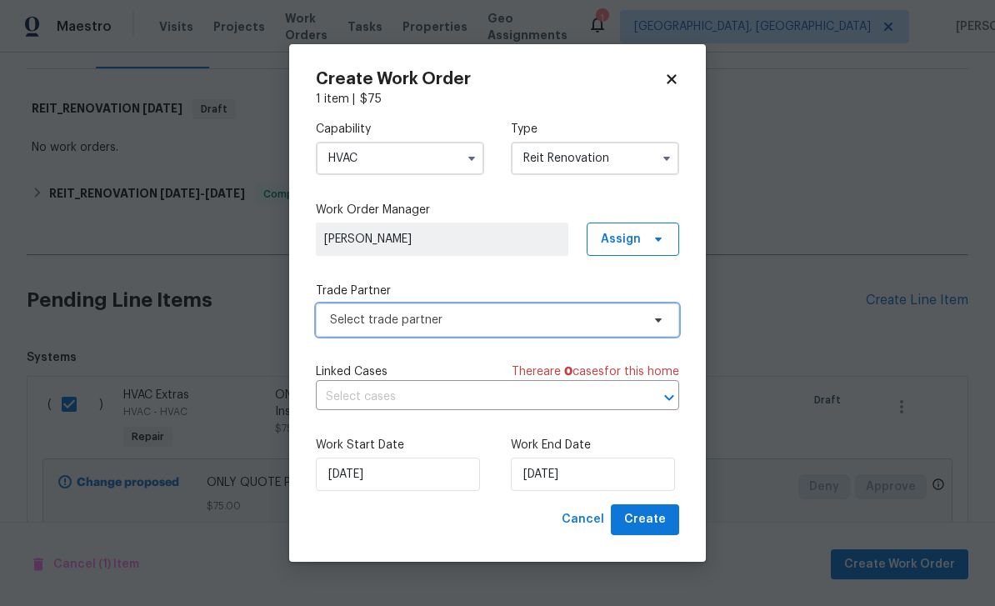
click at [591, 323] on span "Select trade partner" at bounding box center [485, 320] width 311 height 17
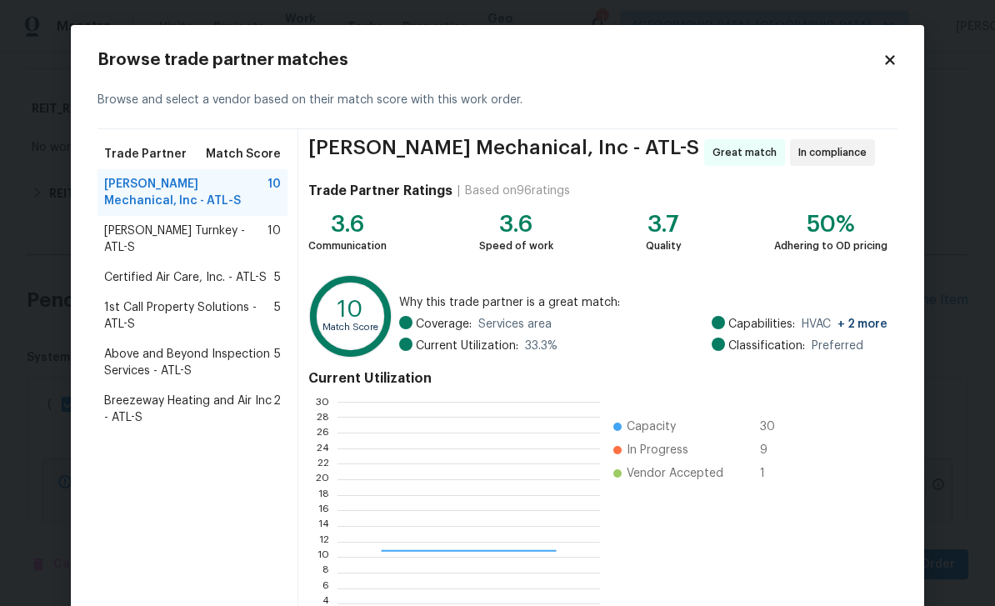
scroll to position [233, 262]
click at [129, 236] on span "Davis Turnkey - ATL-S" at bounding box center [185, 239] width 163 height 33
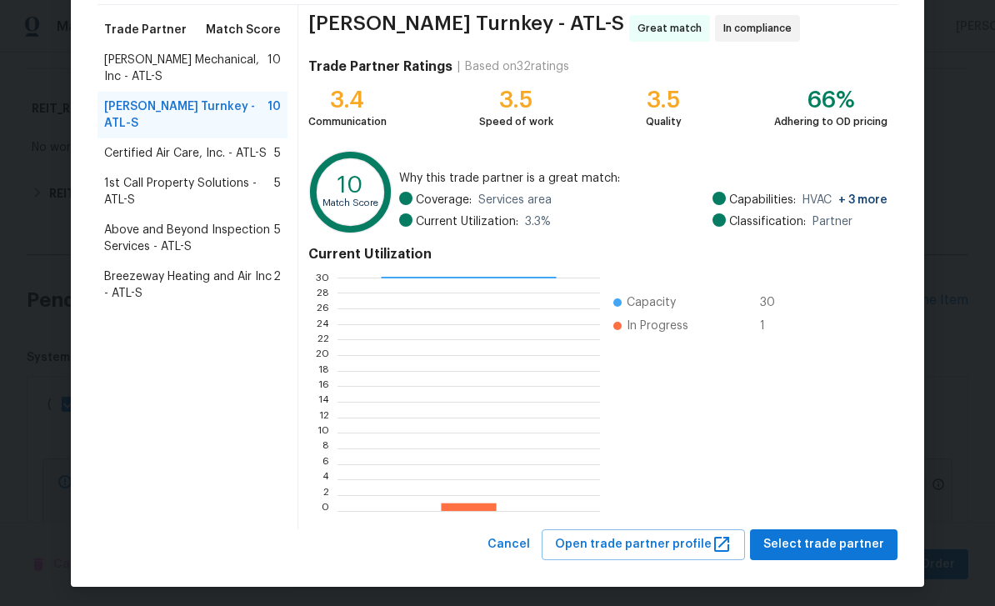
scroll to position [123, 0]
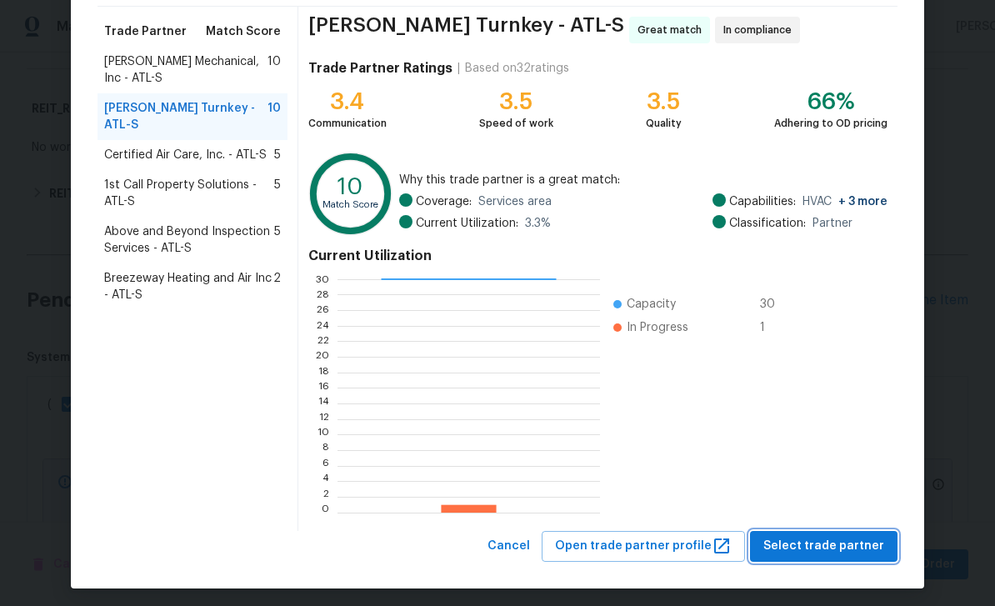
click at [845, 534] on button "Select trade partner" at bounding box center [824, 546] width 148 height 31
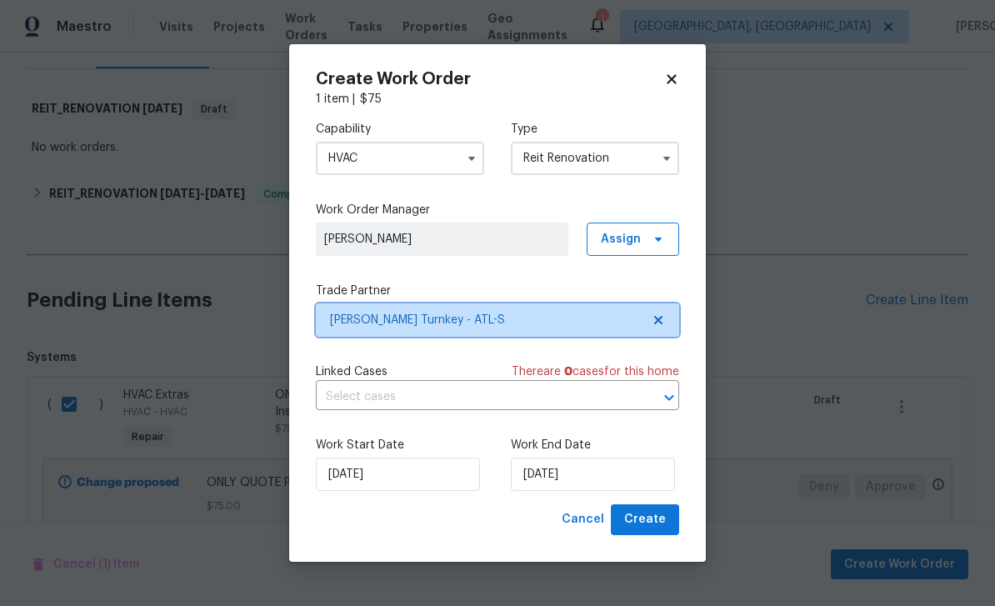
scroll to position [0, 0]
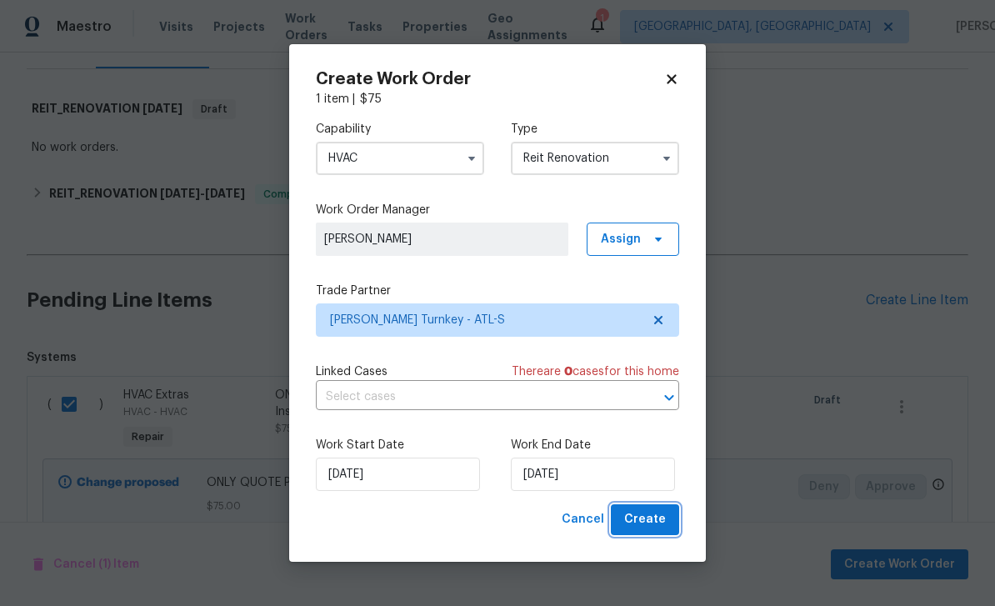
click at [672, 523] on button "Create" at bounding box center [645, 519] width 68 height 31
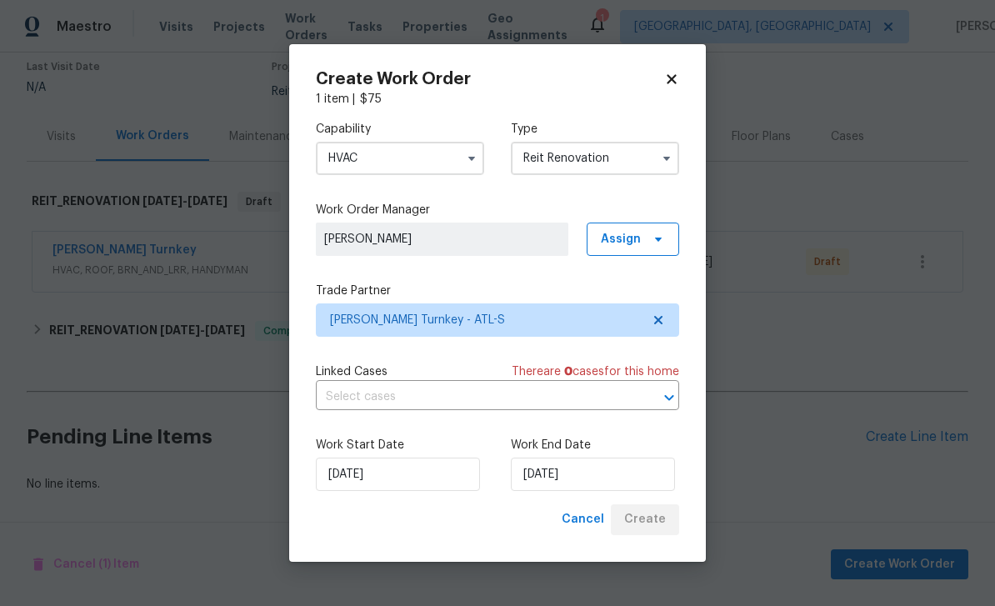
scroll to position [87, 0]
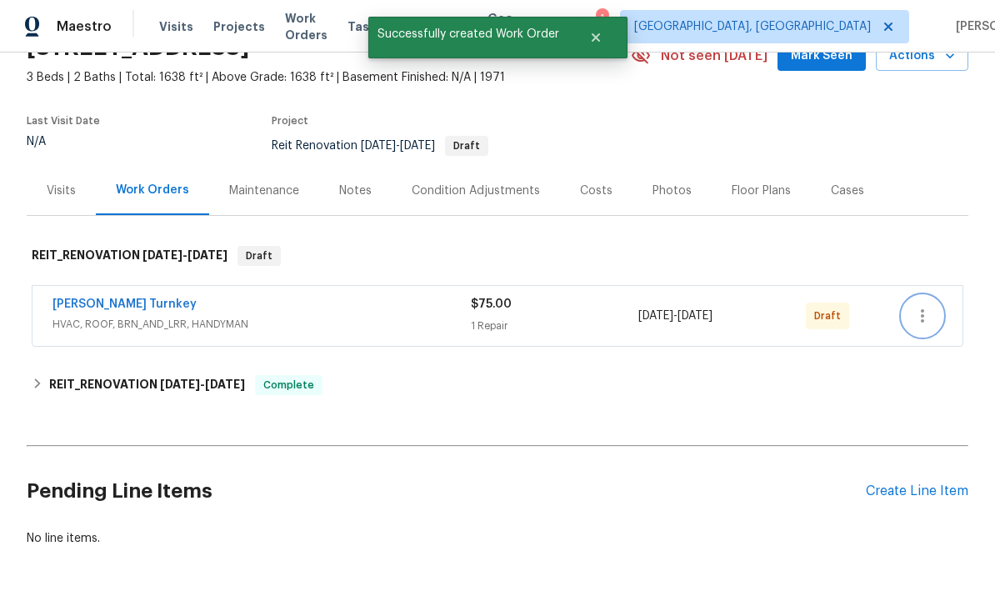
click at [929, 306] on icon "button" at bounding box center [923, 316] width 20 height 20
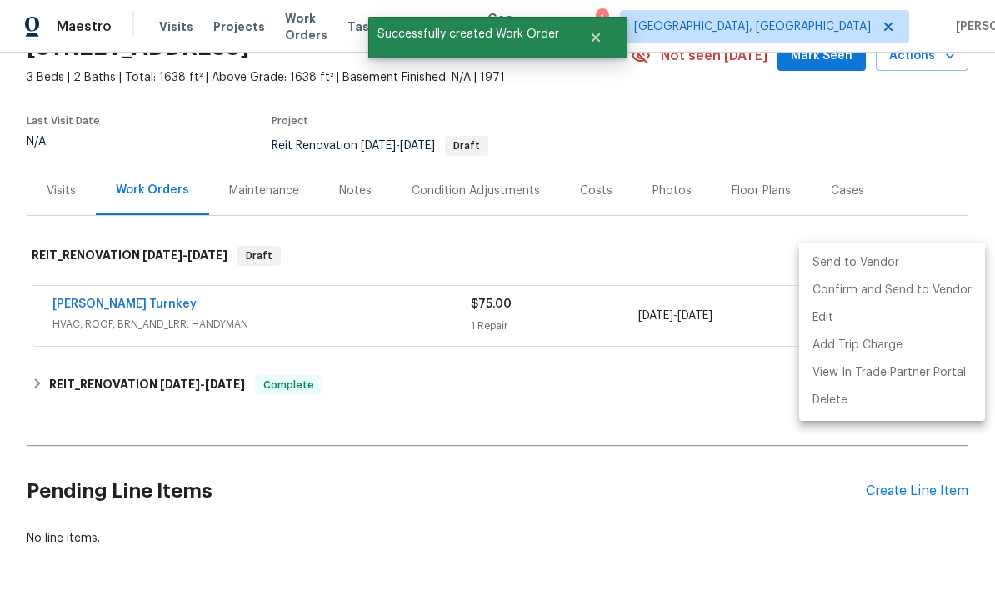
click at [873, 261] on li "Send to Vendor" at bounding box center [892, 263] width 186 height 28
click at [716, 435] on div at bounding box center [497, 303] width 995 height 606
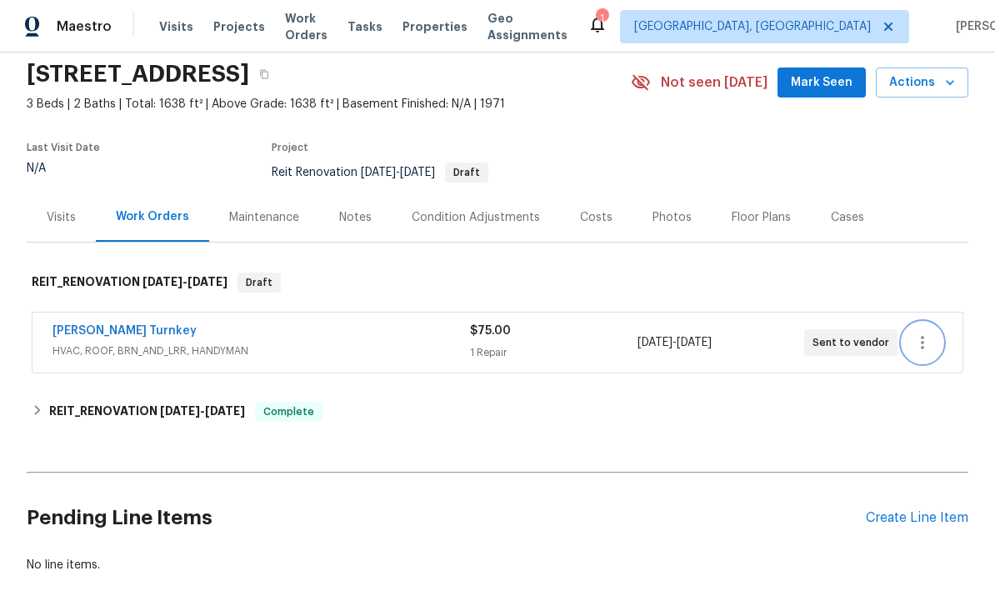
scroll to position [43, 0]
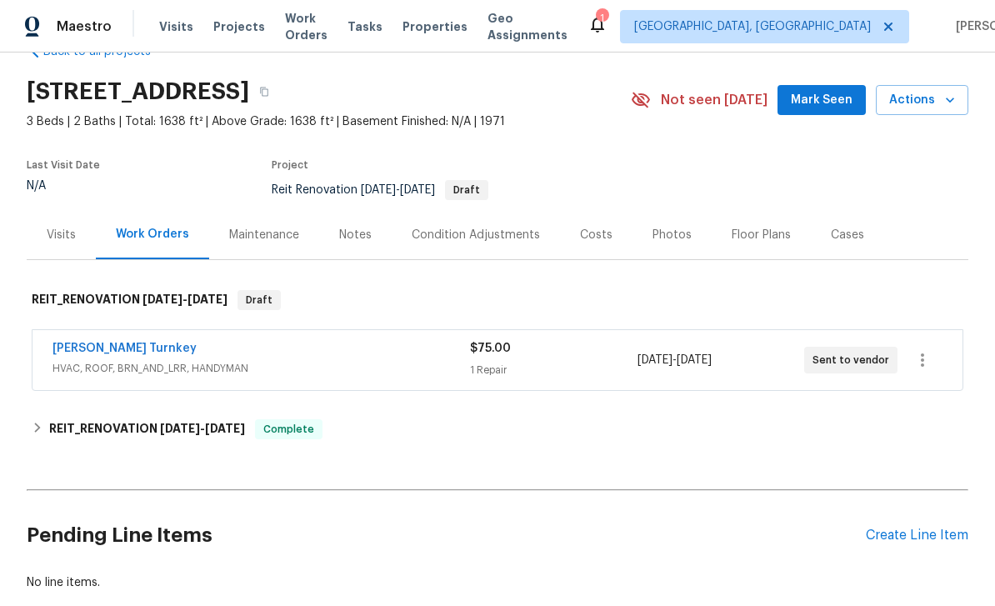
click at [173, 32] on span "Visits" at bounding box center [176, 26] width 34 height 17
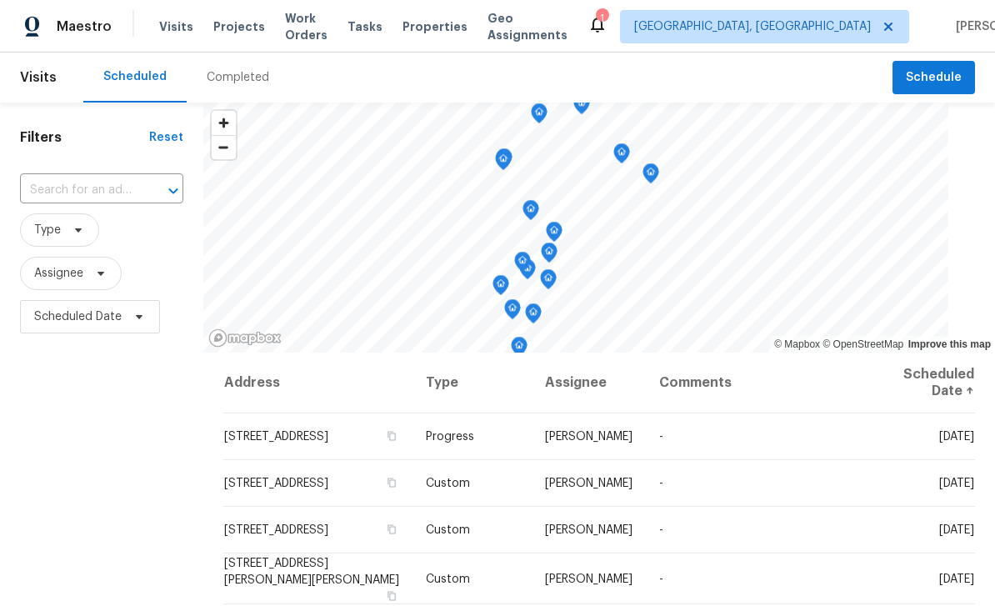
click at [75, 192] on input "text" at bounding box center [78, 191] width 117 height 26
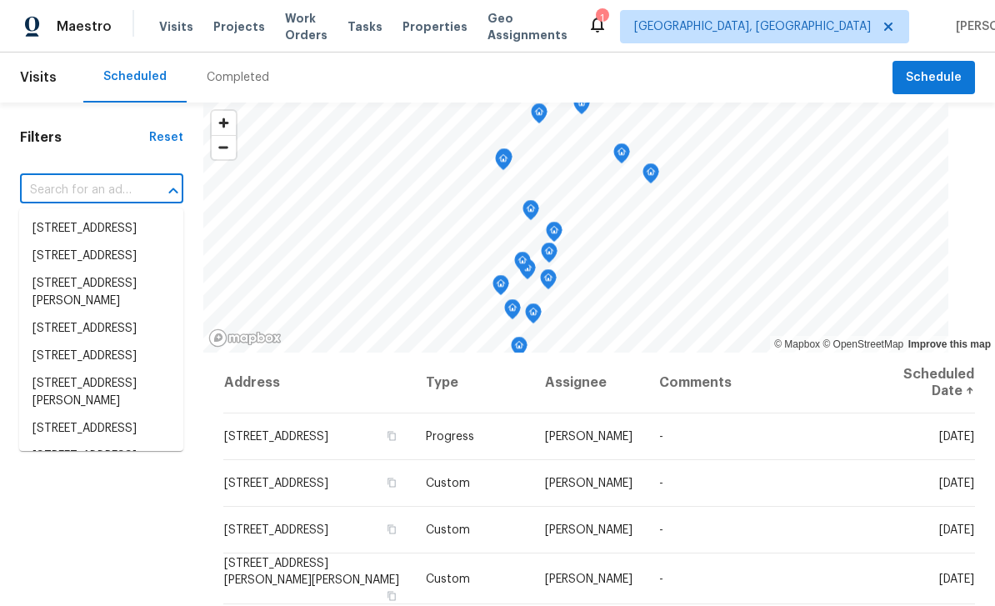
paste input "2653 Tilson Rd, Decatur, GA 30032"
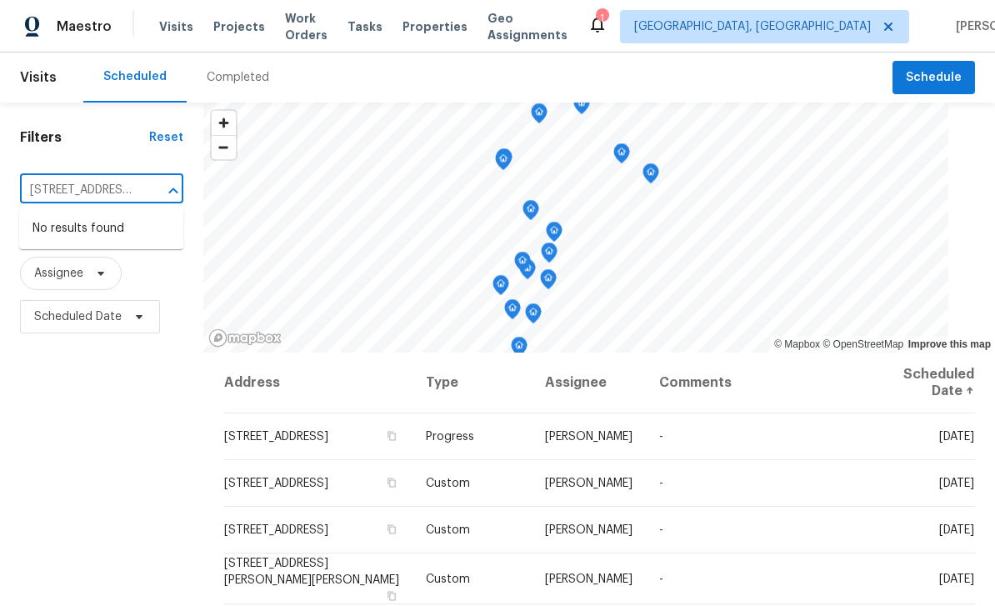
type input "2653 Tilson Rd, Decatur, GA 30032"
click at [814, 28] on span "[GEOGRAPHIC_DATA], [GEOGRAPHIC_DATA]" at bounding box center [752, 26] width 237 height 17
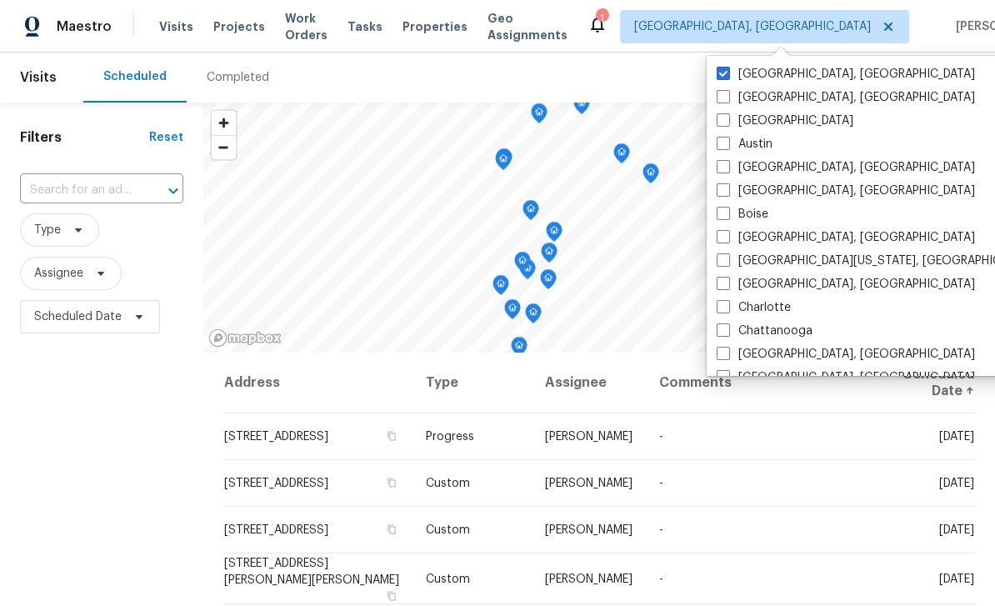
click at [755, 124] on label "Atlanta" at bounding box center [785, 121] width 137 height 17
click at [728, 123] on input "Atlanta" at bounding box center [722, 118] width 11 height 11
checkbox input "true"
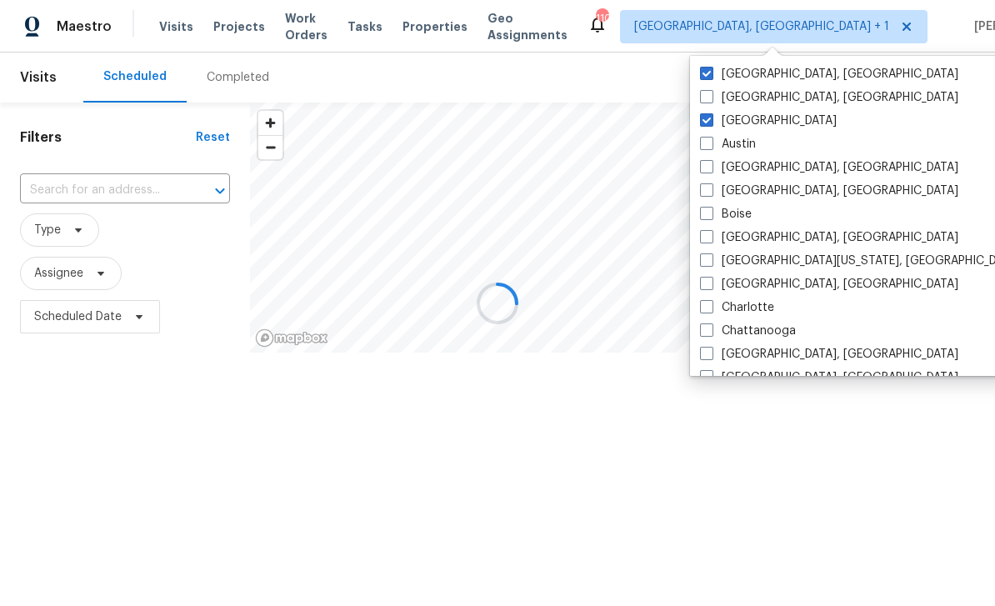
click at [794, 81] on label "[GEOGRAPHIC_DATA], [GEOGRAPHIC_DATA]" at bounding box center [829, 74] width 258 height 17
click at [711, 77] on input "[GEOGRAPHIC_DATA], [GEOGRAPHIC_DATA]" at bounding box center [705, 71] width 11 height 11
checkbox input "false"
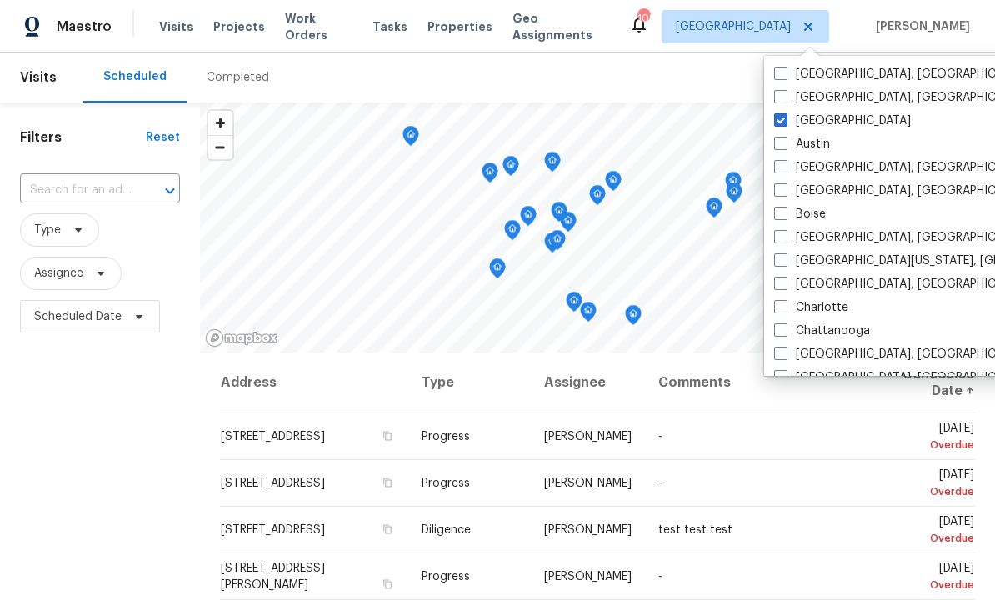
click at [54, 183] on input "text" at bounding box center [76, 191] width 113 height 26
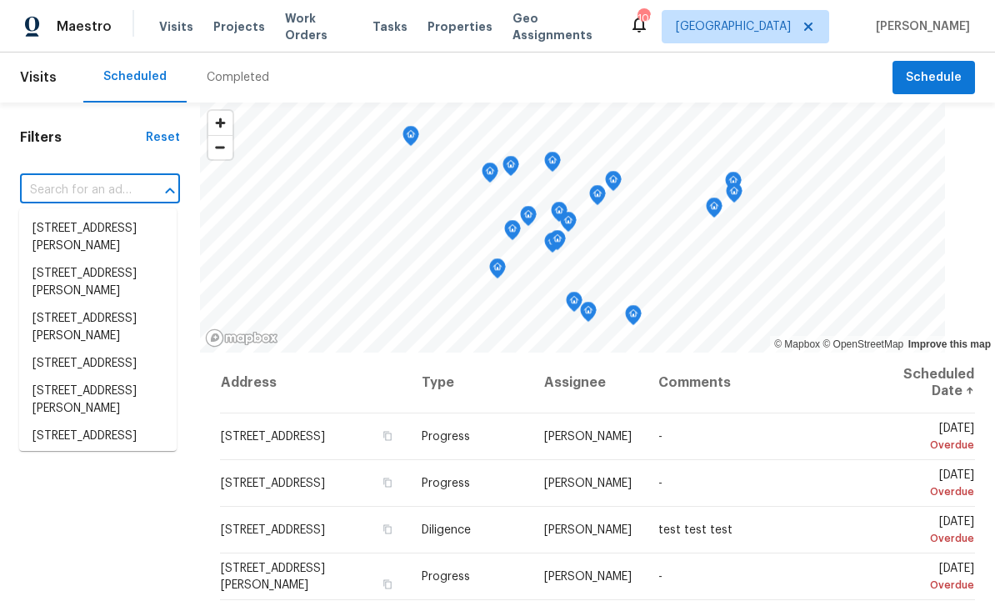
paste input "2653 Tilson Rd, Decatur, GA 30032"
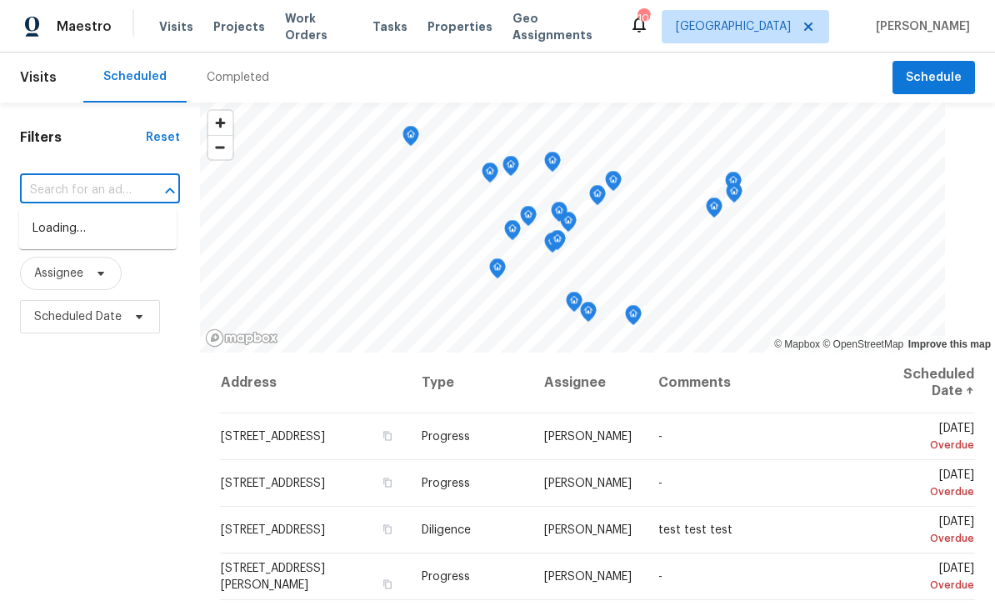
type input "2653 Tilson Rd, Decatur, GA 30032"
click at [73, 240] on li "2653 Tilson Rd, Decatur, GA 30032" at bounding box center [98, 237] width 158 height 45
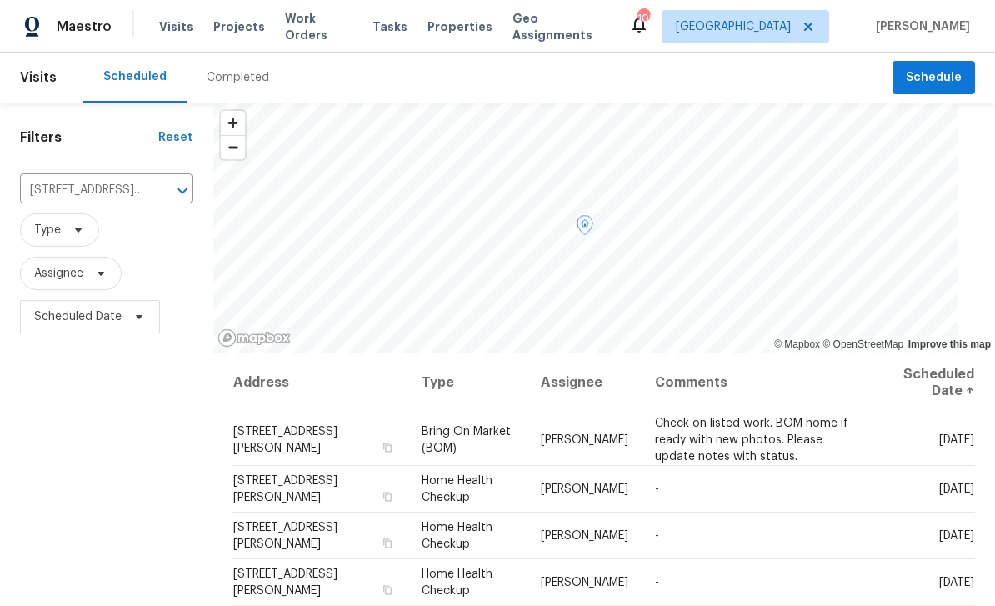
click at [0, 0] on icon at bounding box center [0, 0] width 0 height 0
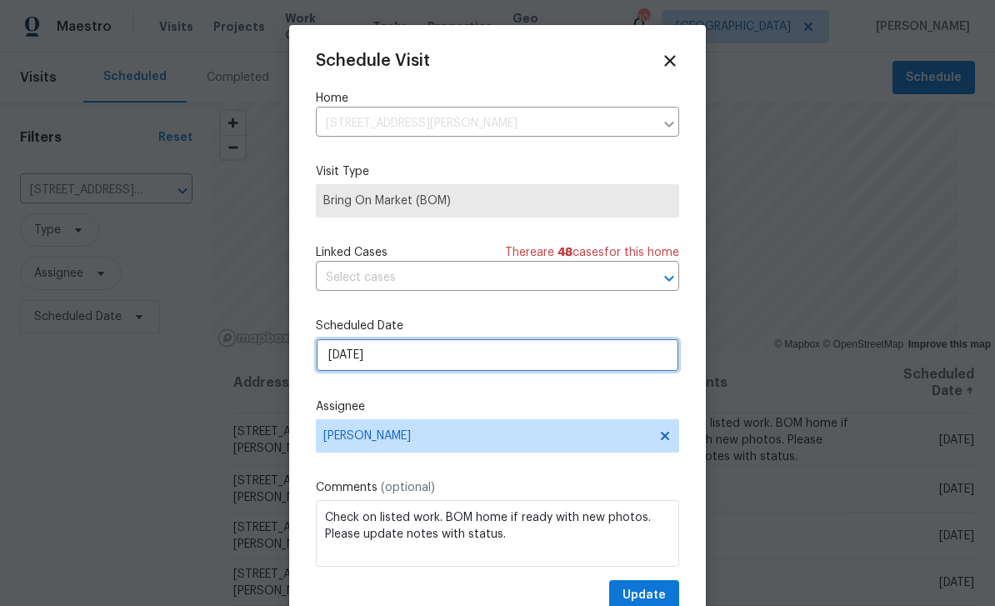
click at [593, 364] on input "9/10/2025" at bounding box center [497, 354] width 363 height 33
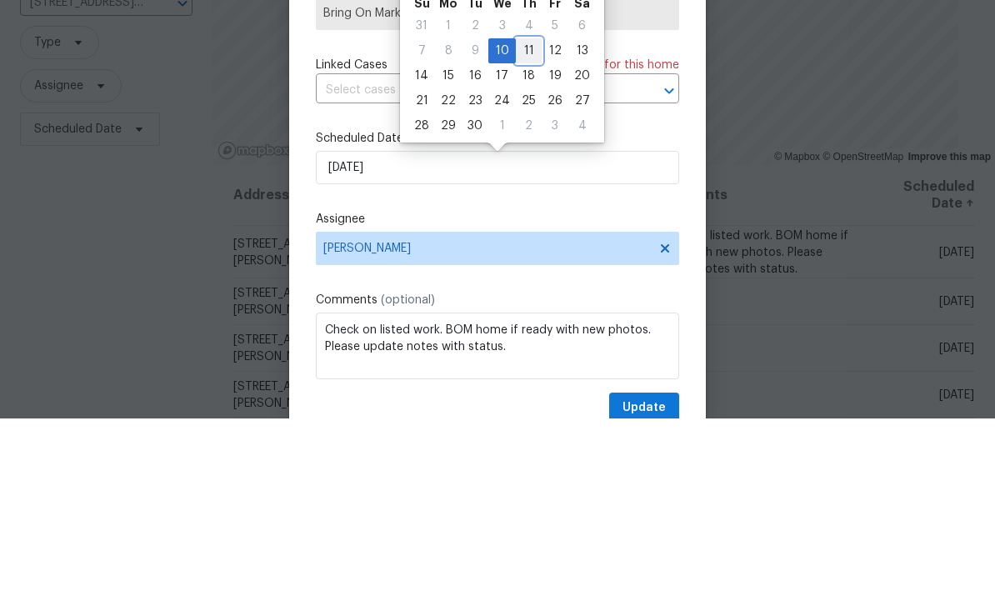
click at [523, 227] on div "11" at bounding box center [529, 238] width 26 height 23
type input "9/11/2025"
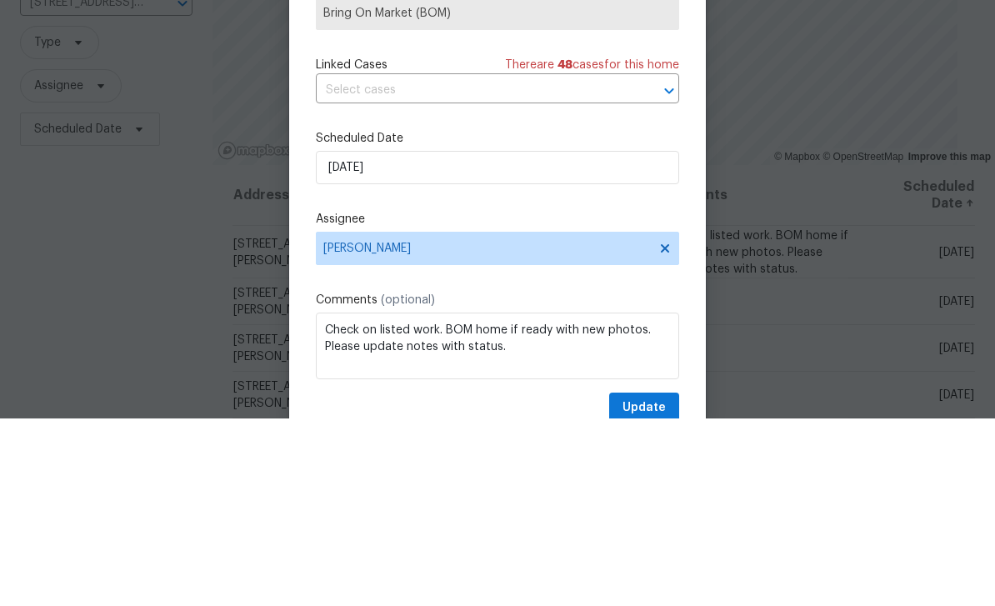
scroll to position [53, 0]
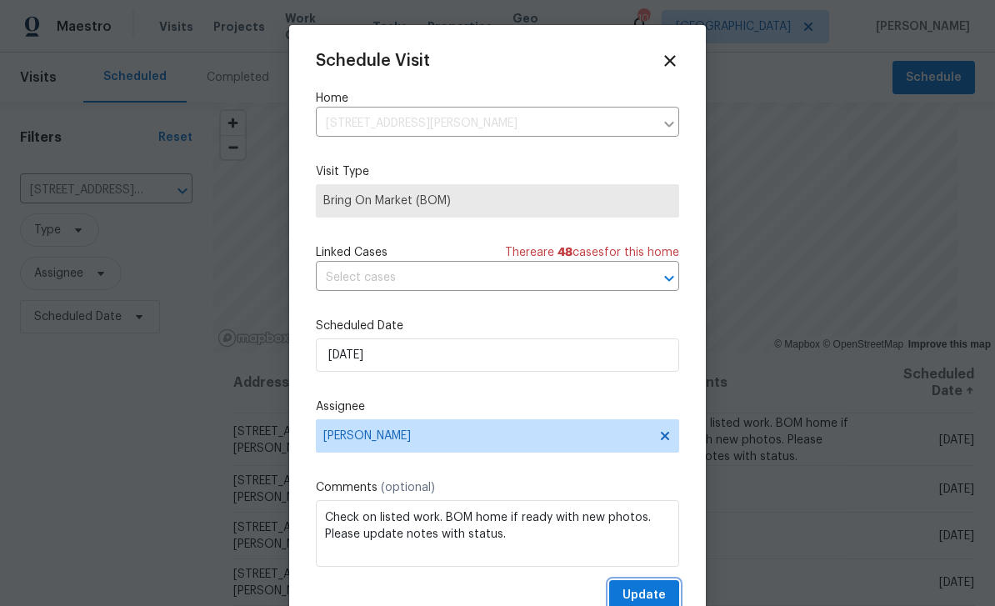
click at [651, 598] on span "Update" at bounding box center [644, 595] width 43 height 21
